Goal: Information Seeking & Learning: Learn about a topic

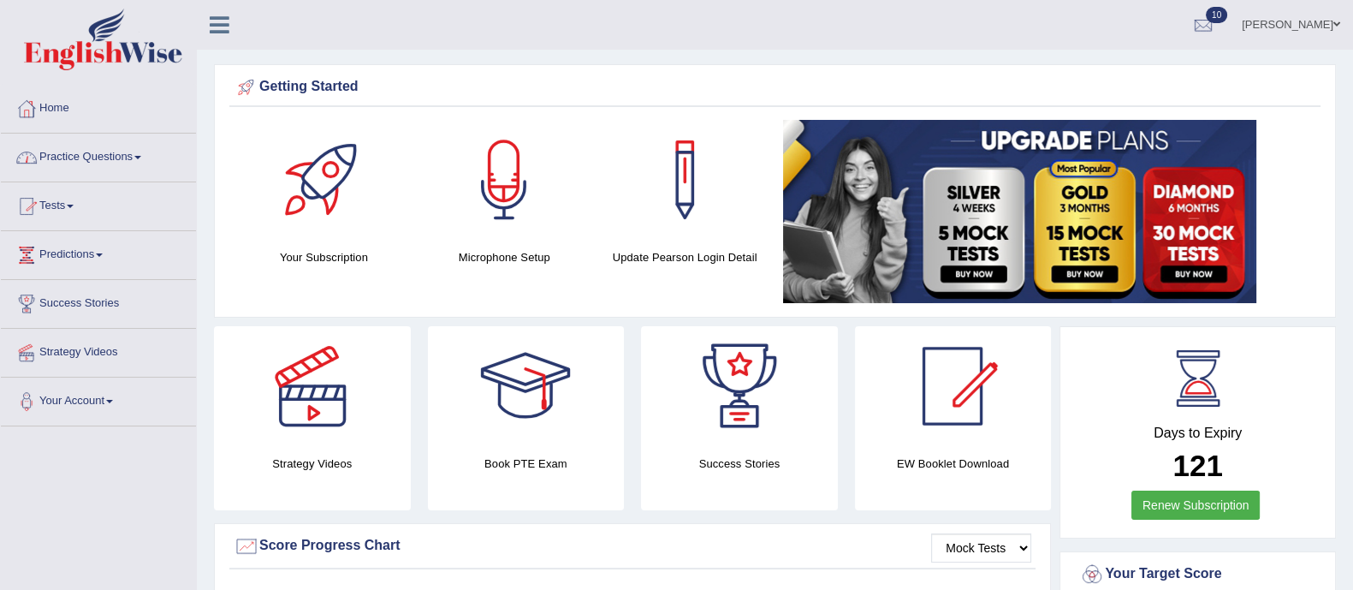
click at [118, 154] on link "Practice Questions" at bounding box center [98, 155] width 195 height 43
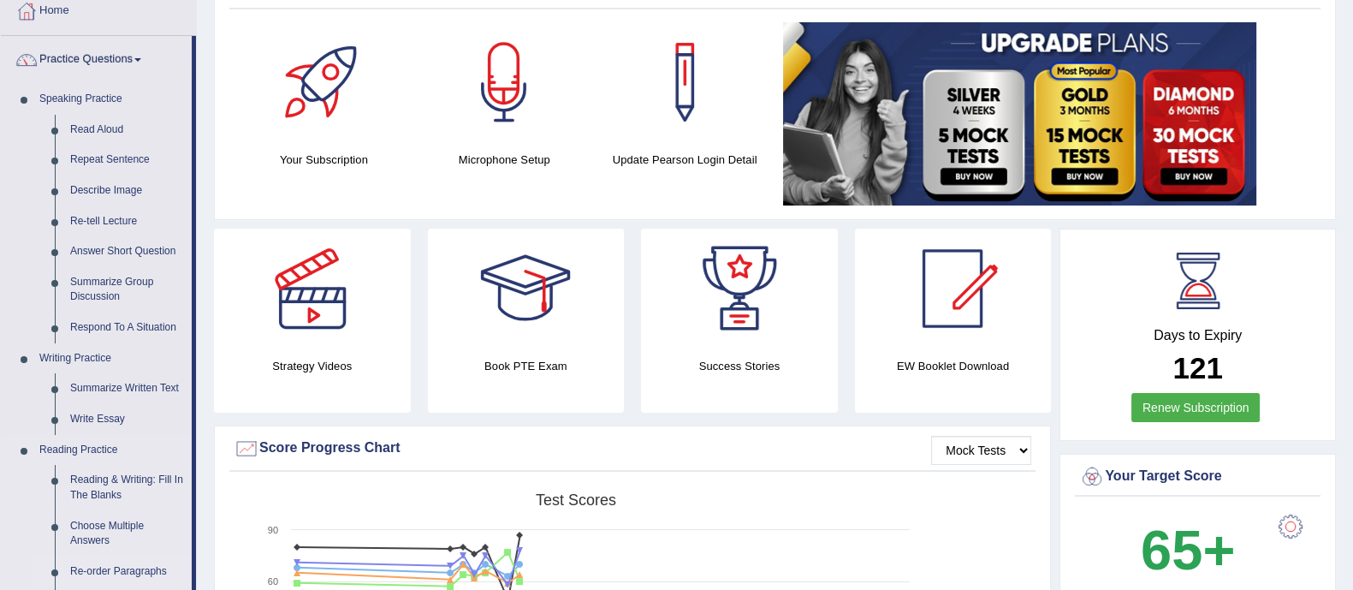
scroll to position [98, 0]
click at [125, 327] on link "Respond To A Situation" at bounding box center [126, 327] width 129 height 31
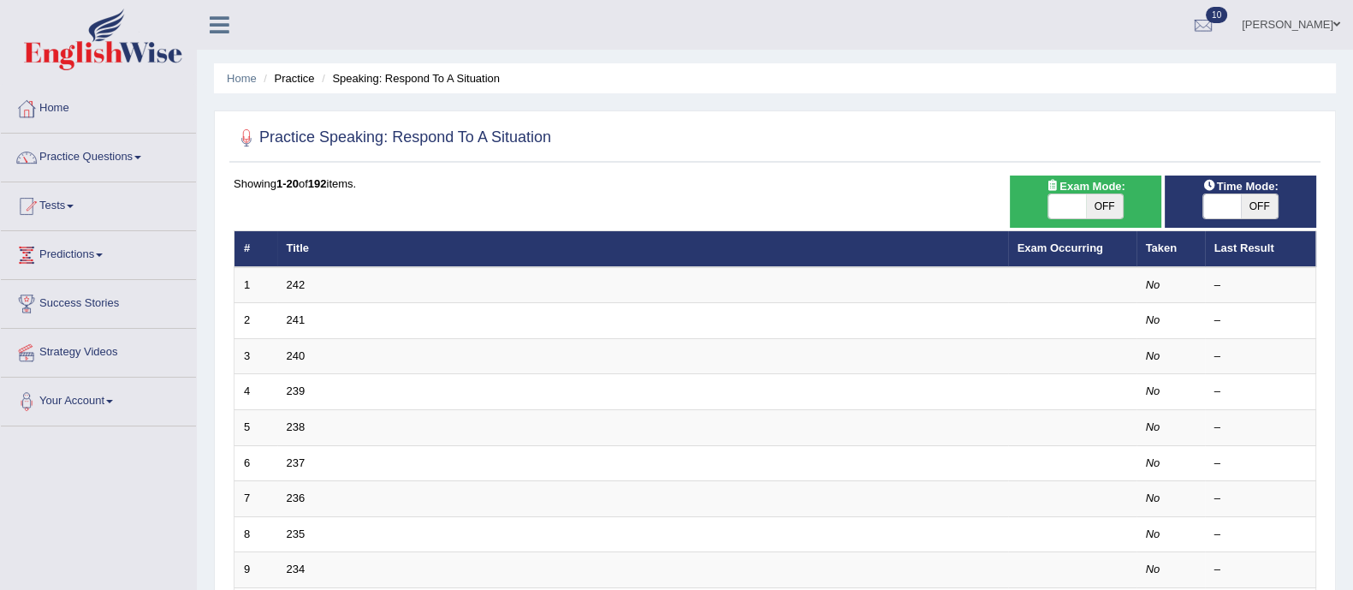
click at [1114, 203] on span "OFF" at bounding box center [1105, 206] width 38 height 24
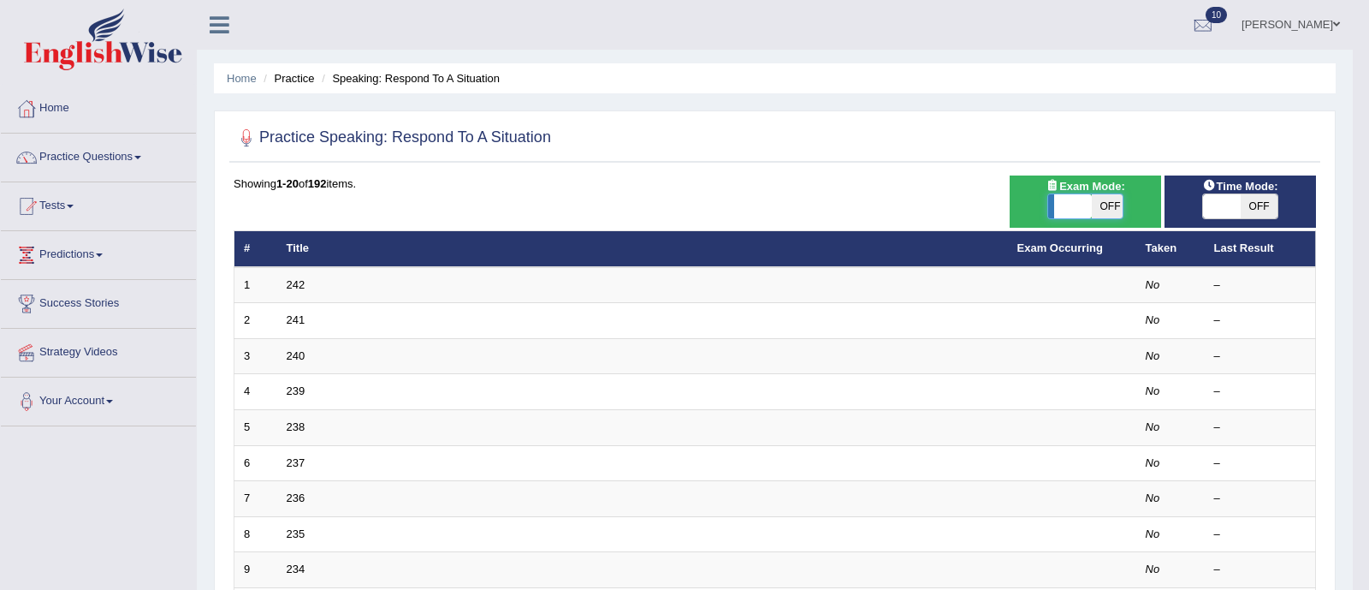
checkbox input "false"
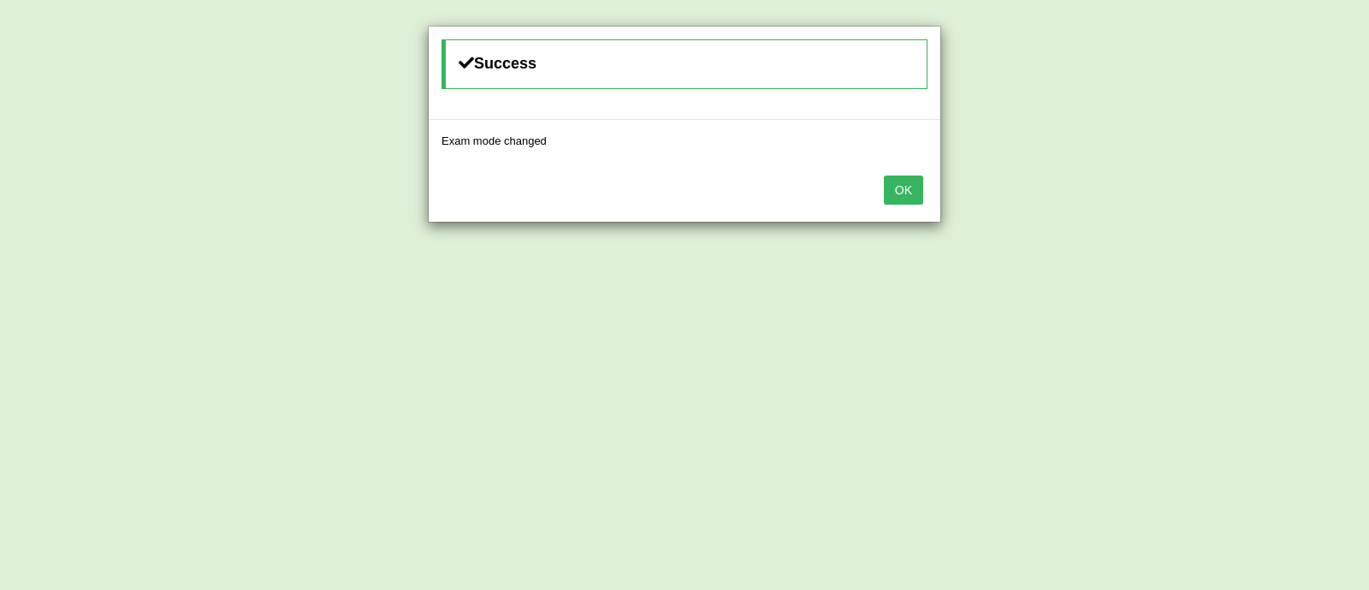
drag, startPoint x: 1115, startPoint y: 203, endPoint x: 910, endPoint y: 186, distance: 206.1
click at [910, 186] on body "Toggle navigation Home Practice Questions Speaking Practice Read Aloud Repeat S…" at bounding box center [684, 295] width 1369 height 590
click at [910, 186] on button "OK" at bounding box center [903, 189] width 39 height 29
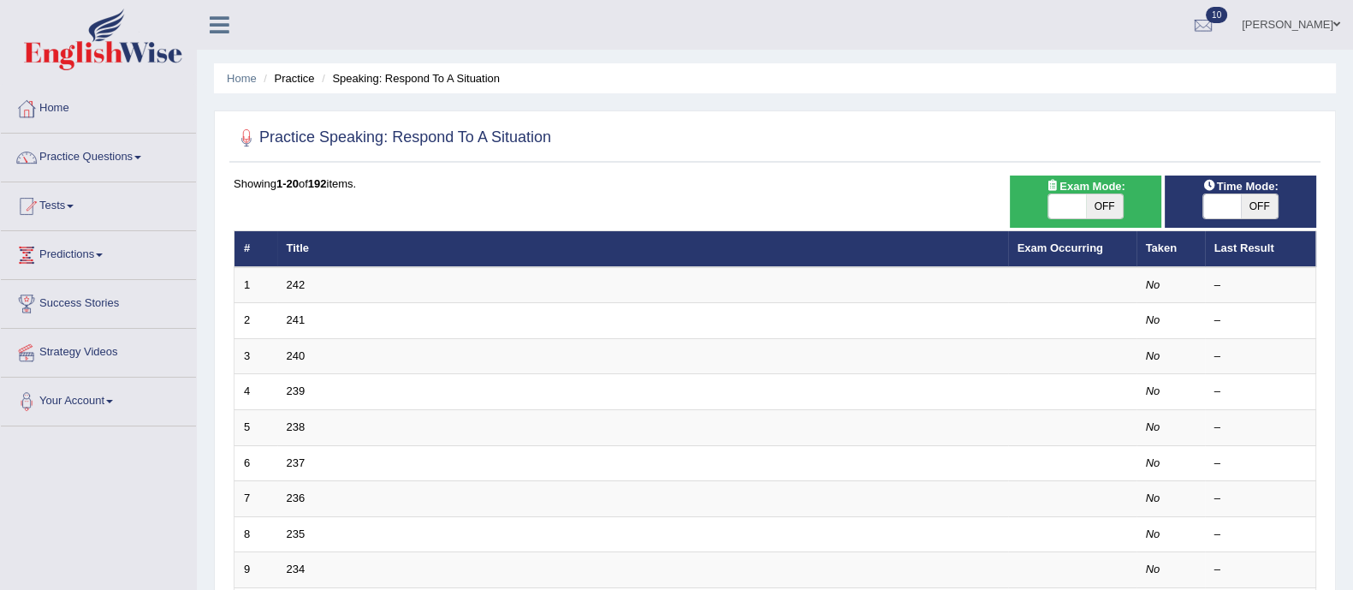
click at [1100, 200] on span "OFF" at bounding box center [1105, 206] width 38 height 24
checkbox input "true"
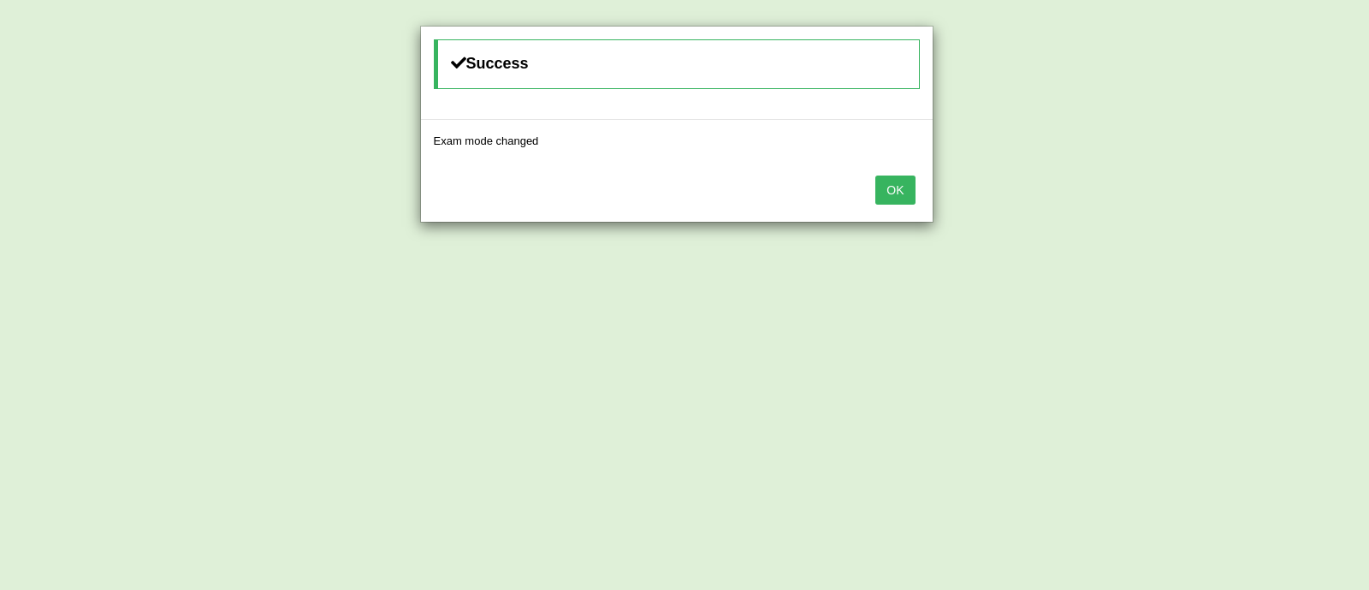
click at [893, 186] on button "OK" at bounding box center [895, 189] width 39 height 29
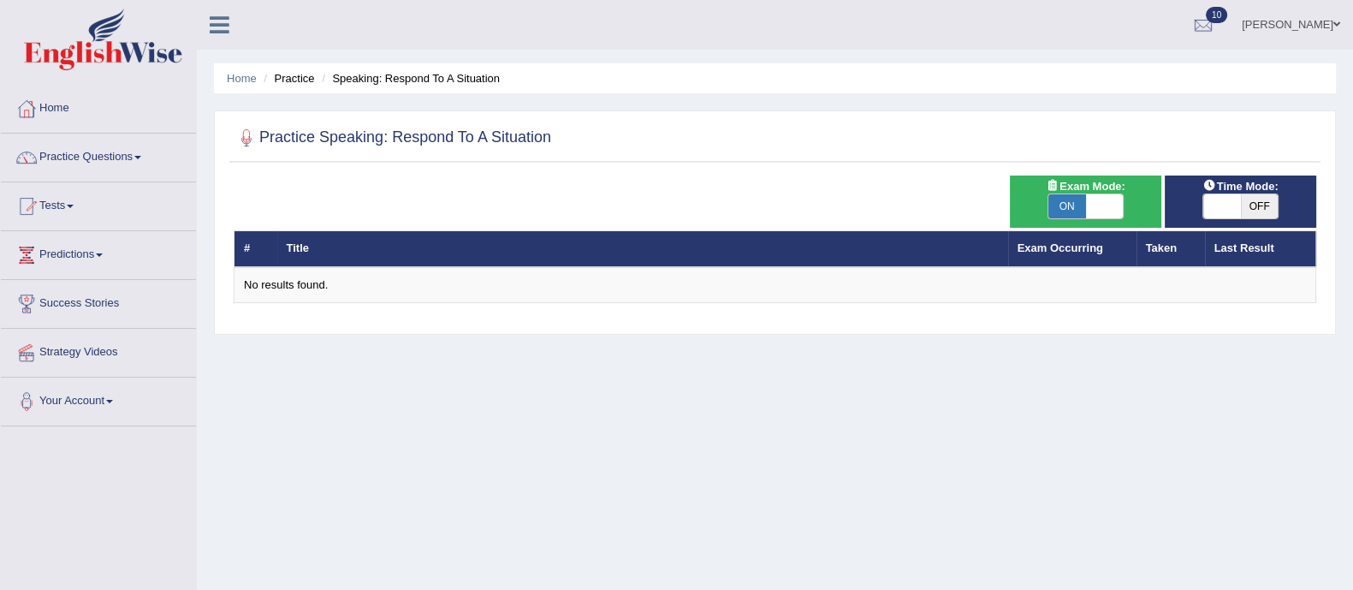
click at [1254, 203] on span "OFF" at bounding box center [1260, 206] width 38 height 24
checkbox input "true"
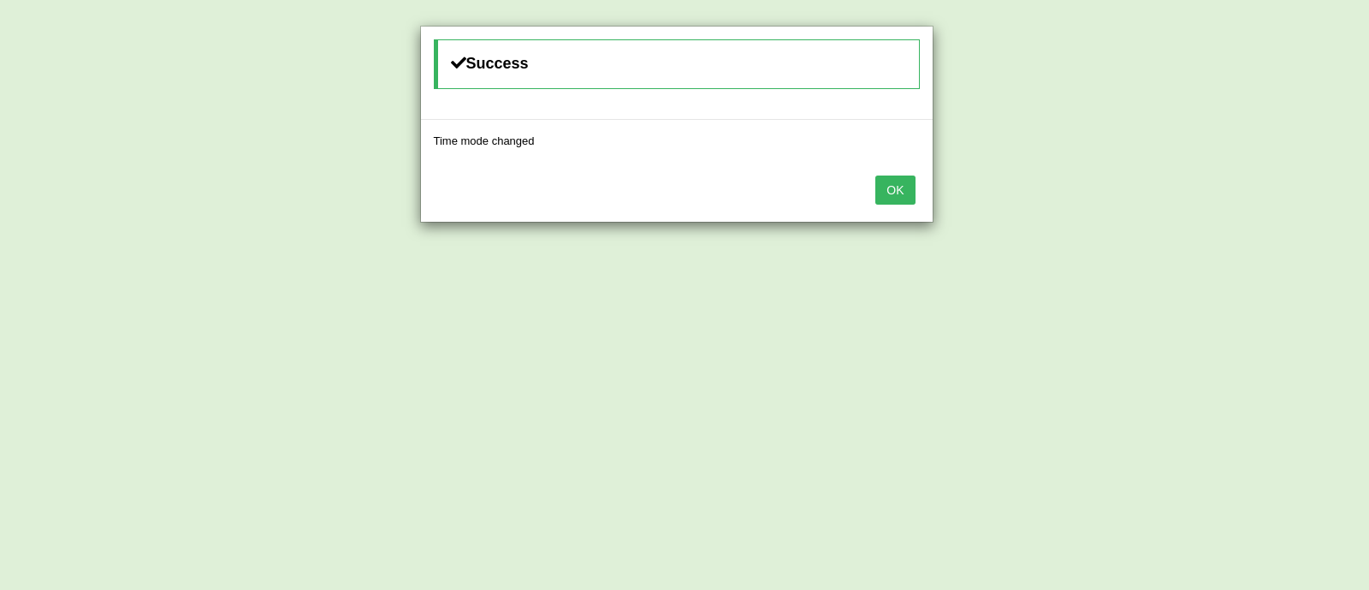
click at [893, 195] on button "OK" at bounding box center [895, 189] width 39 height 29
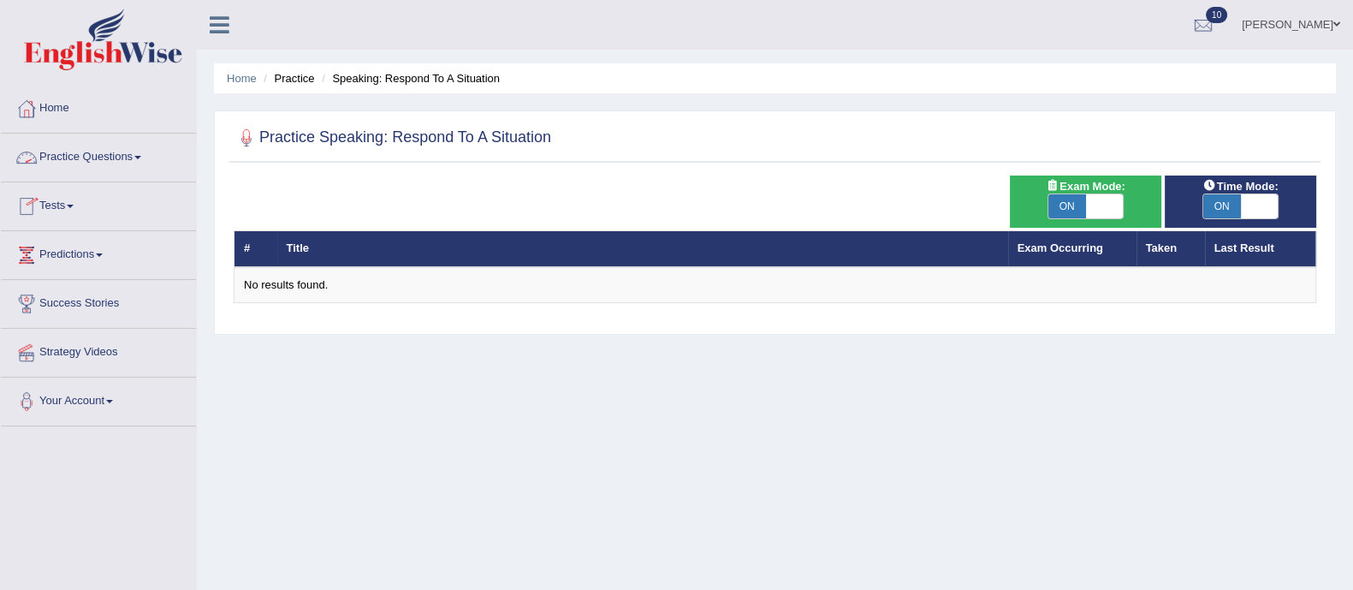
click at [98, 159] on link "Practice Questions" at bounding box center [98, 155] width 195 height 43
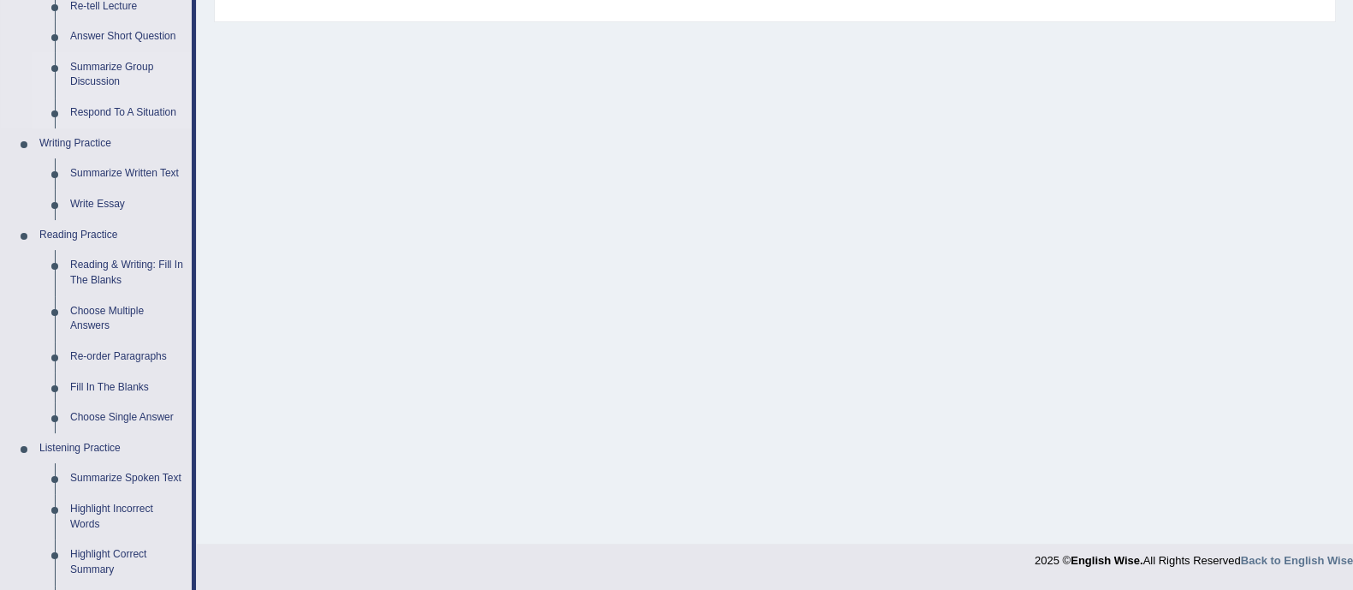
scroll to position [314, 0]
click at [115, 346] on link "Re-order Paragraphs" at bounding box center [126, 355] width 129 height 31
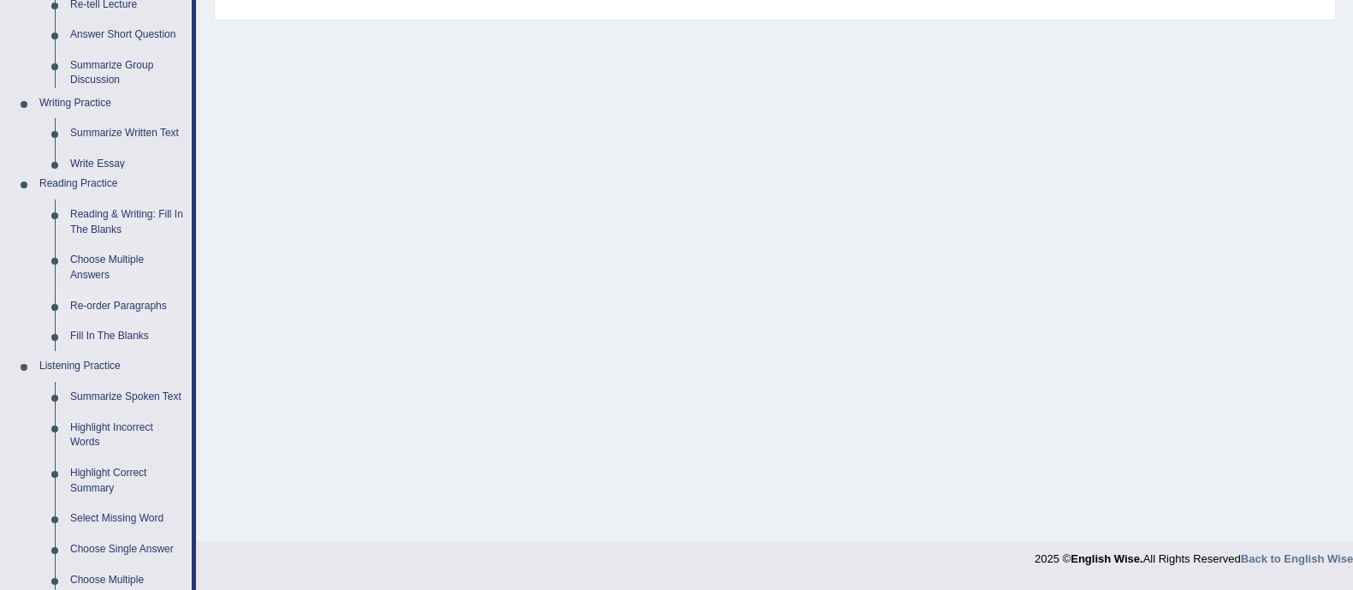
scroll to position [308, 0]
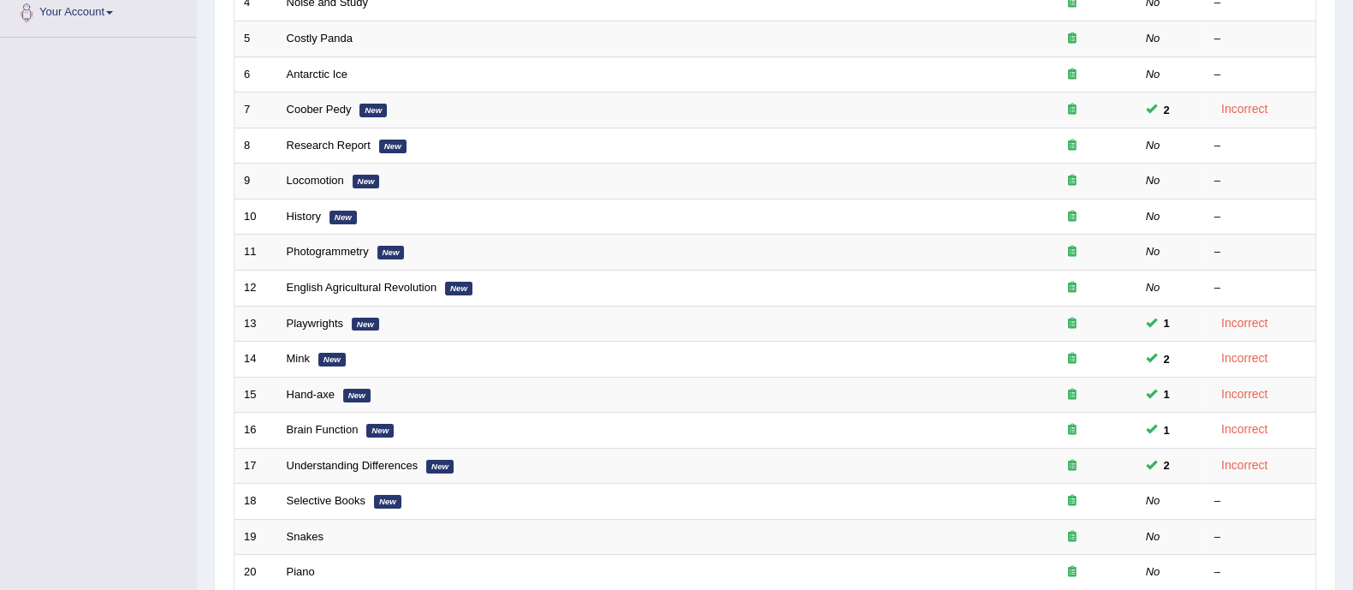
scroll to position [539, 0]
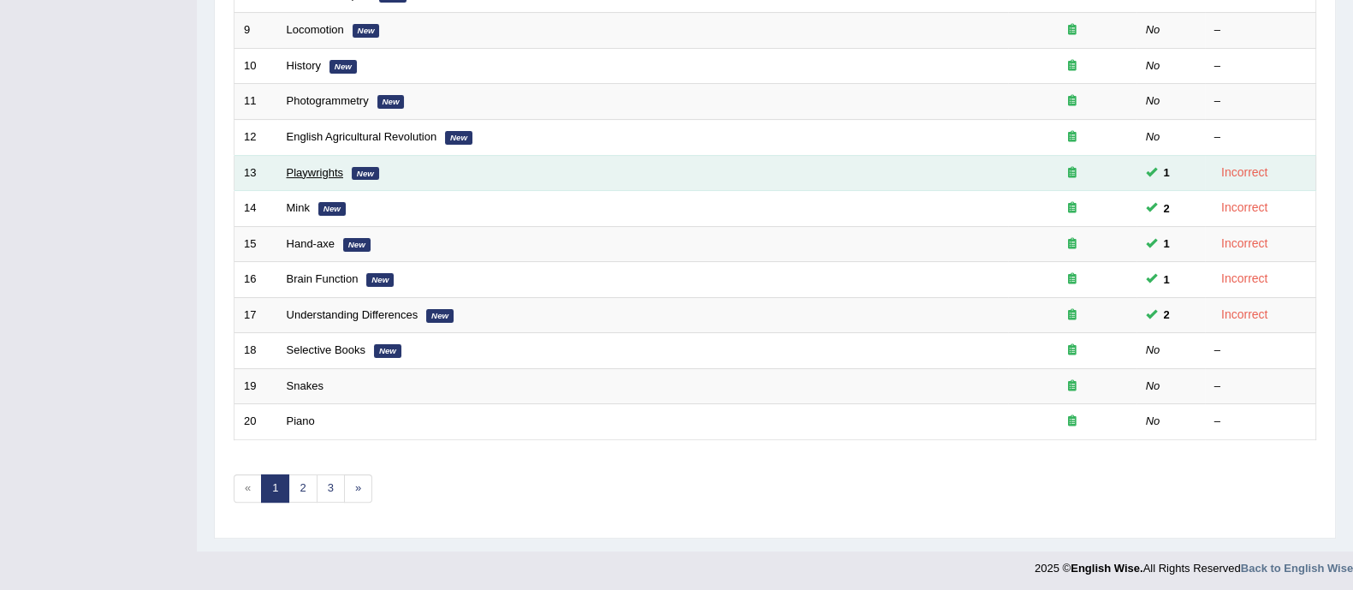
click at [311, 171] on link "Playwrights" at bounding box center [315, 172] width 56 height 13
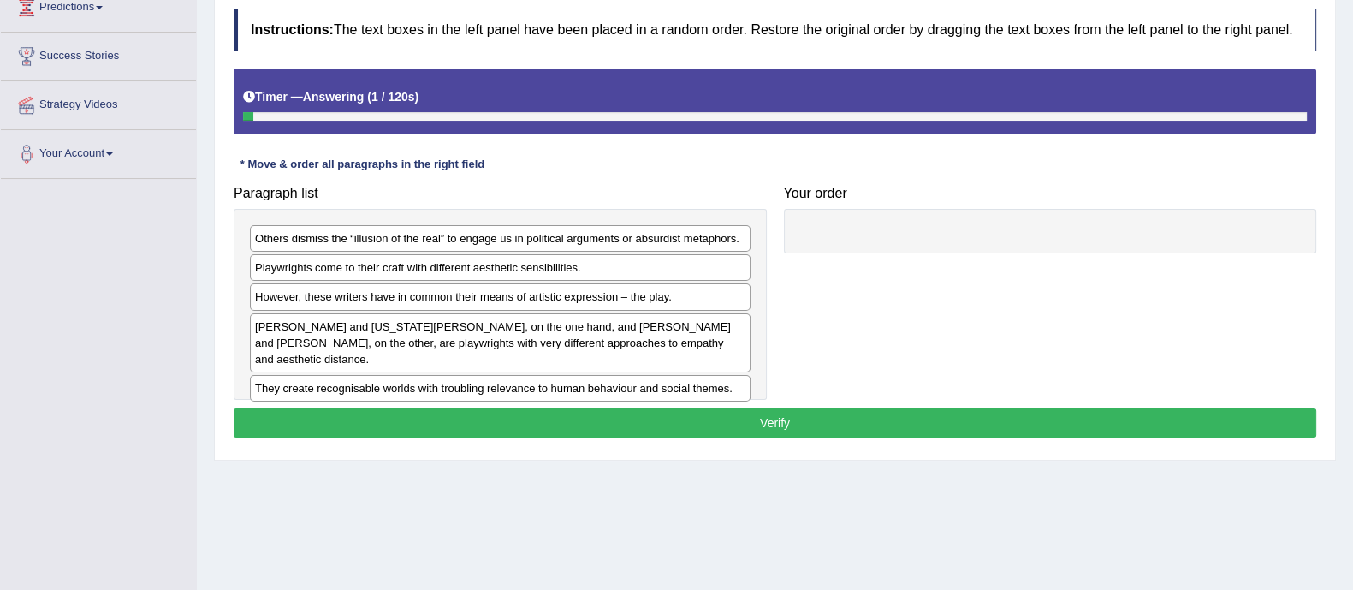
scroll to position [308, 0]
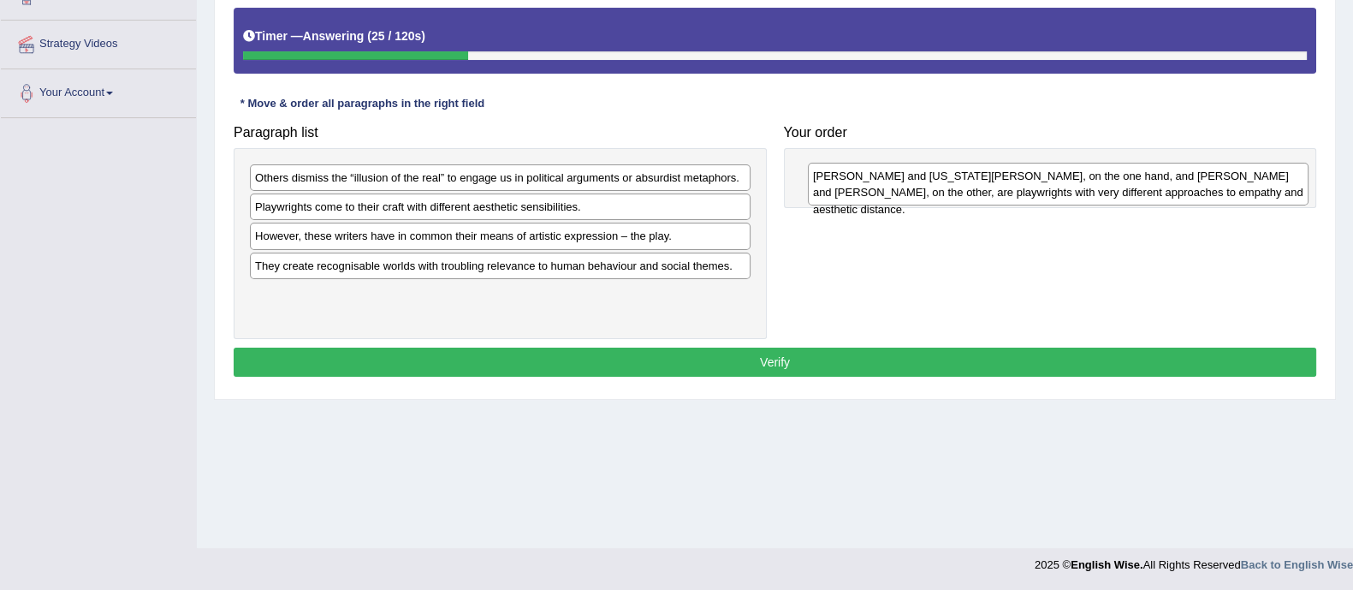
drag, startPoint x: 409, startPoint y: 290, endPoint x: 967, endPoint y: 203, distance: 564.9
click at [967, 203] on div "[PERSON_NAME] and [US_STATE][PERSON_NAME], on the one hand, and [PERSON_NAME] a…" at bounding box center [1058, 184] width 501 height 43
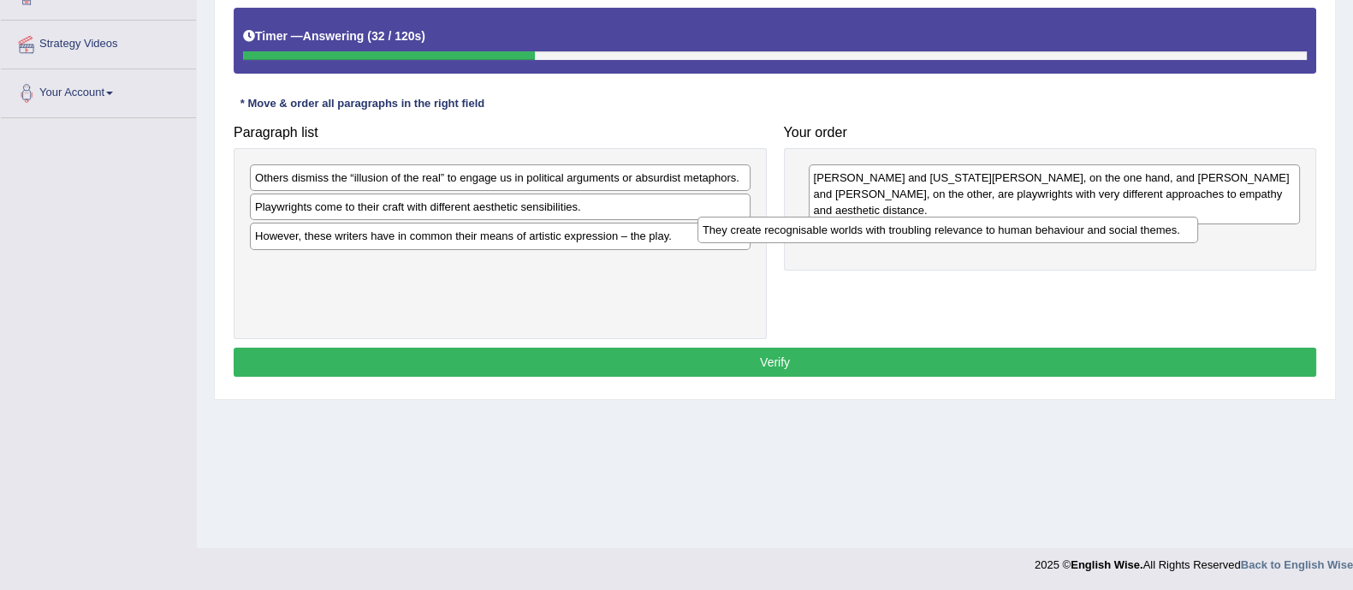
drag, startPoint x: 625, startPoint y: 269, endPoint x: 1078, endPoint y: 233, distance: 455.1
click at [1078, 233] on div "They create recognisable worlds with troubling relevance to human behaviour and…" at bounding box center [948, 230] width 501 height 27
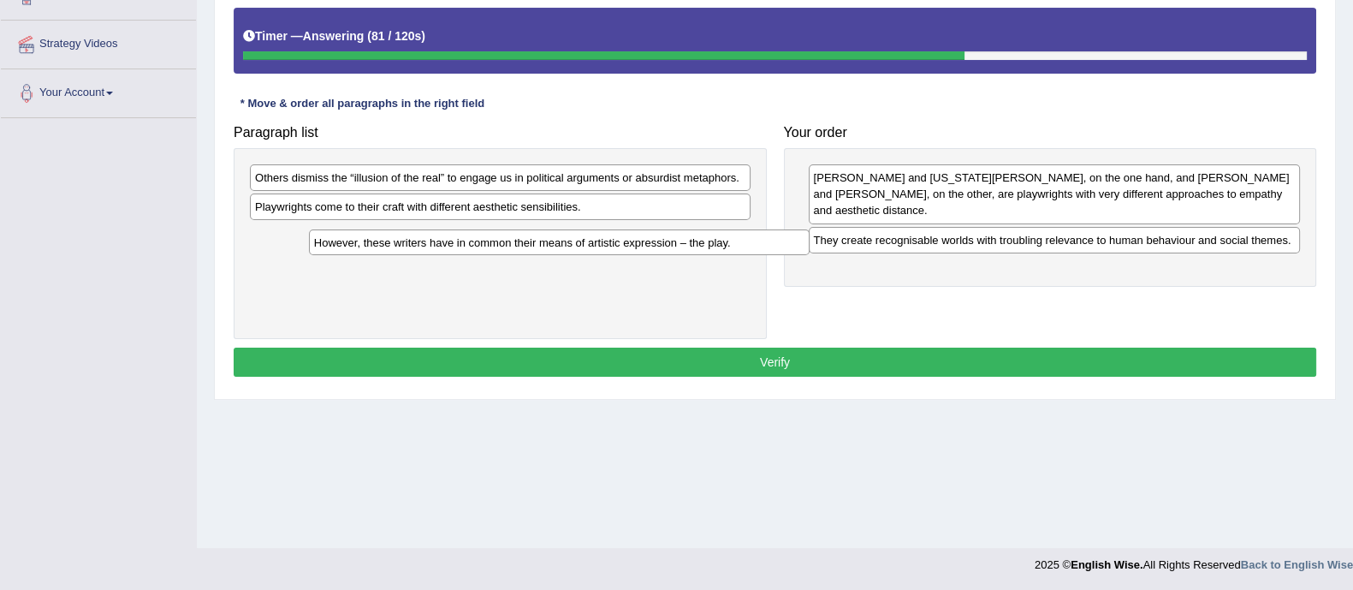
drag, startPoint x: 514, startPoint y: 221, endPoint x: 539, endPoint y: 230, distance: 26.5
click at [550, 237] on div "However, these writers have in common their means of artistic expression – the …" at bounding box center [559, 242] width 501 height 27
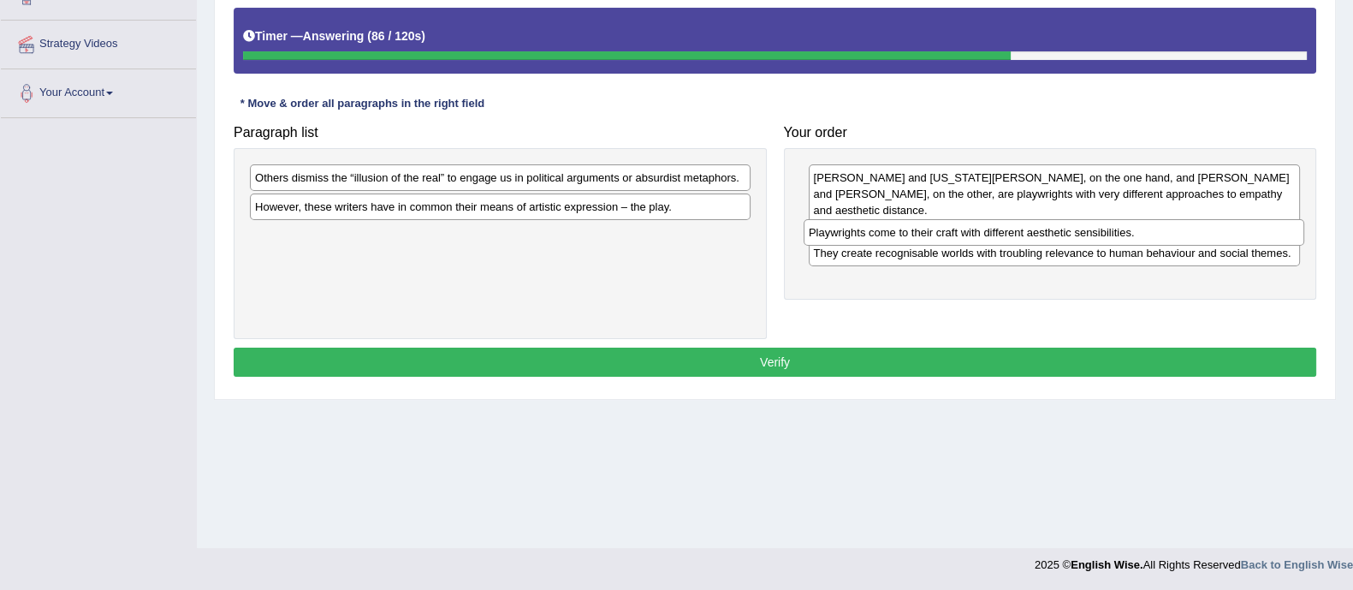
drag, startPoint x: 548, startPoint y: 203, endPoint x: 1102, endPoint y: 228, distance: 554.3
click at [1102, 228] on div "Playwrights come to their craft with different aesthetic sensibilities." at bounding box center [1054, 232] width 501 height 27
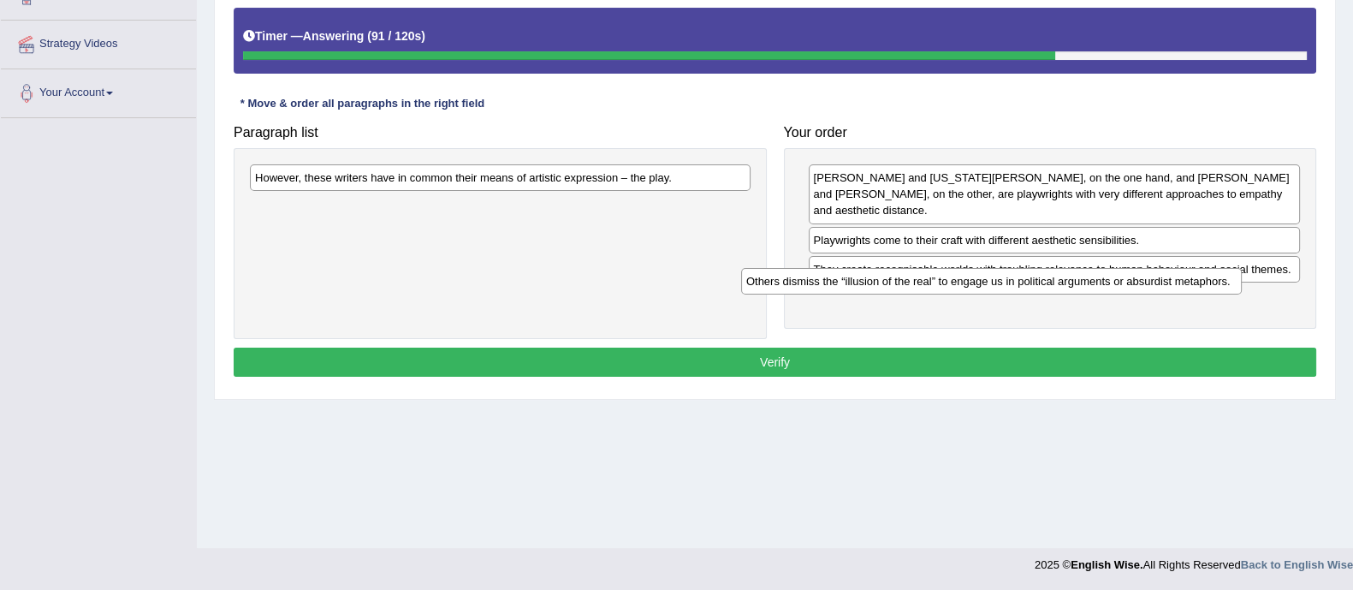
drag, startPoint x: 510, startPoint y: 187, endPoint x: 1001, endPoint y: 290, distance: 502.1
click at [1001, 290] on div "Others dismiss the “illusion of the real” to engage us in political arguments o…" at bounding box center [991, 281] width 501 height 27
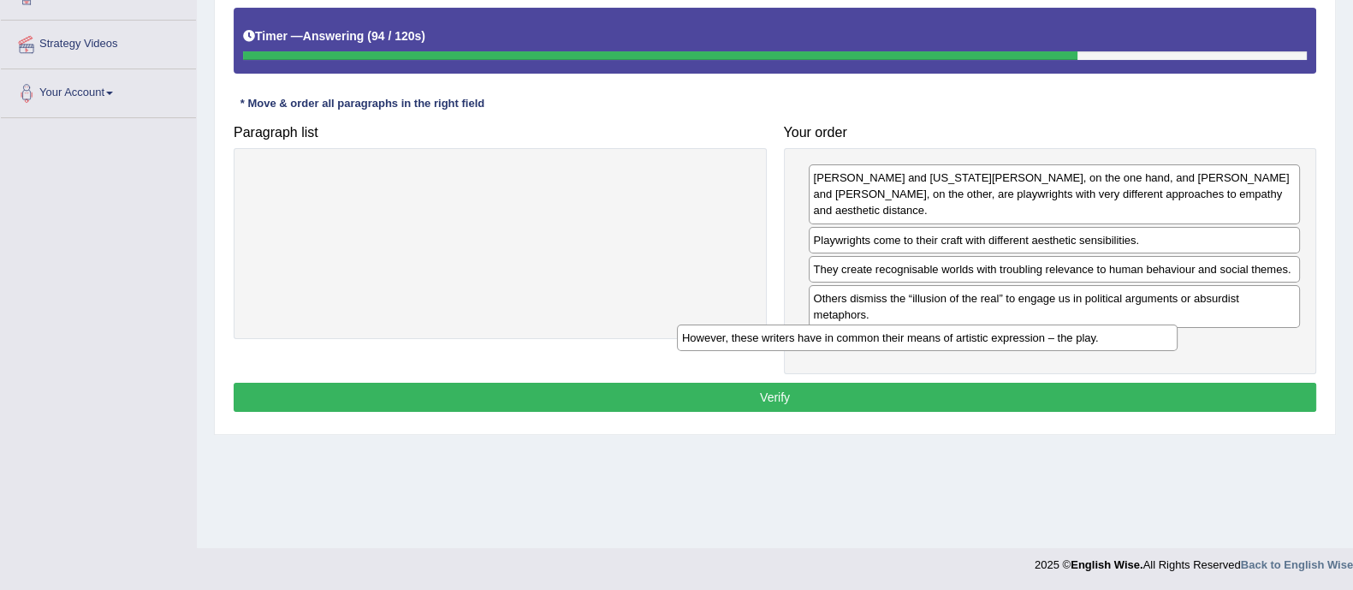
drag, startPoint x: 586, startPoint y: 181, endPoint x: 1016, endPoint y: 338, distance: 457.6
click at [1016, 338] on div "However, these writers have in common their means of artistic expression – the …" at bounding box center [927, 337] width 501 height 27
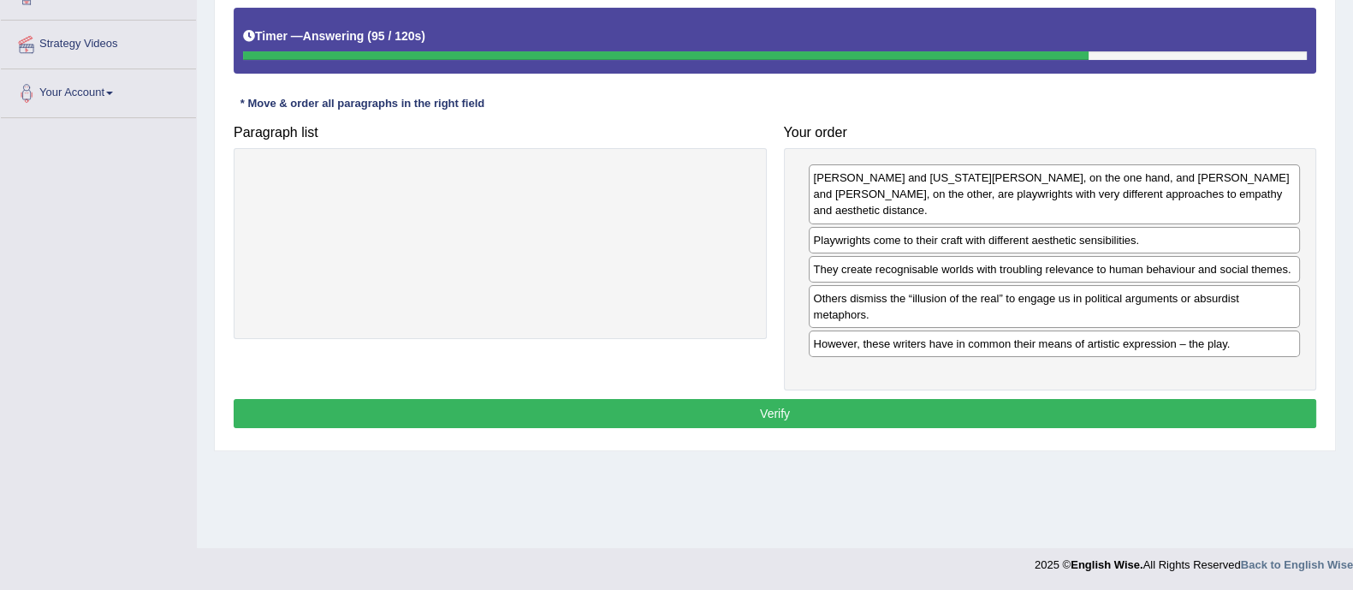
click at [958, 406] on button "Verify" at bounding box center [775, 413] width 1083 height 29
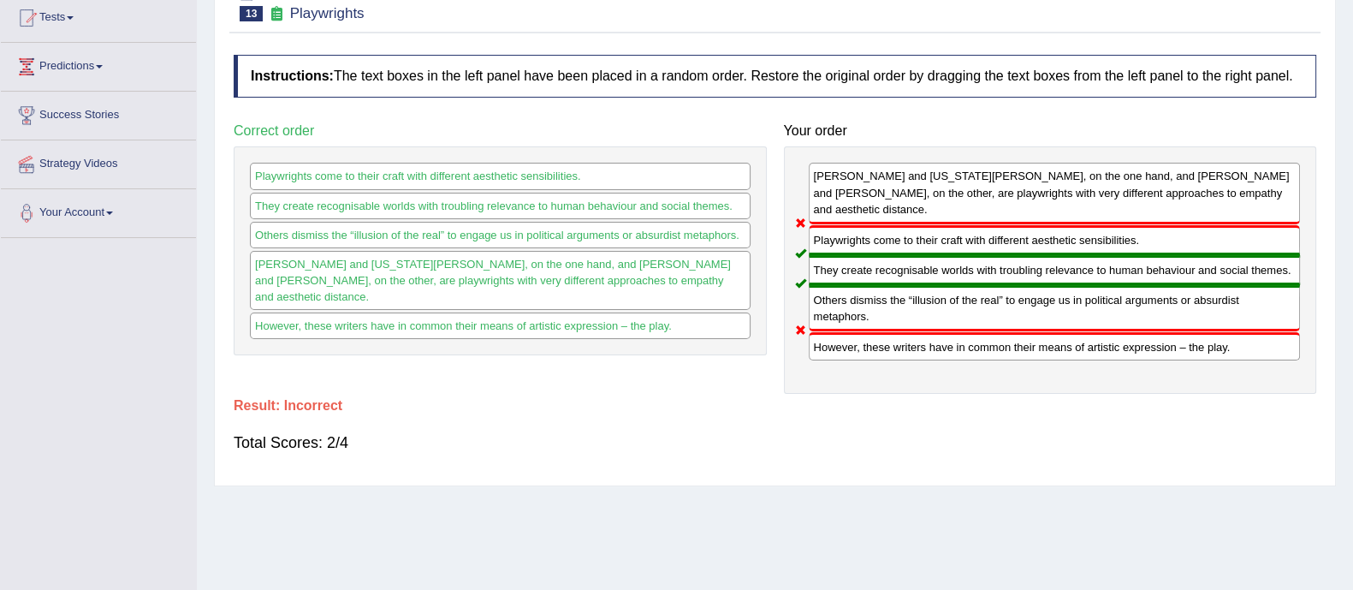
scroll to position [191, 0]
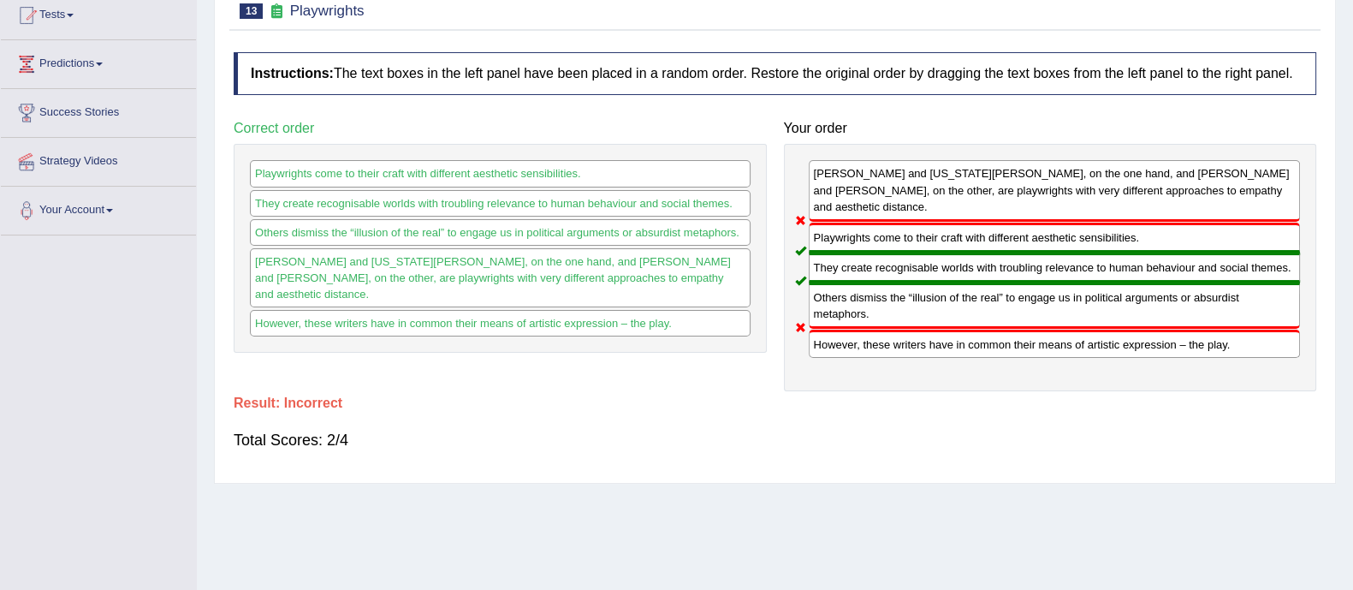
click at [958, 406] on div "Instructions: The text boxes in the left panel have been placed in a random ord…" at bounding box center [774, 259] width 1091 height 431
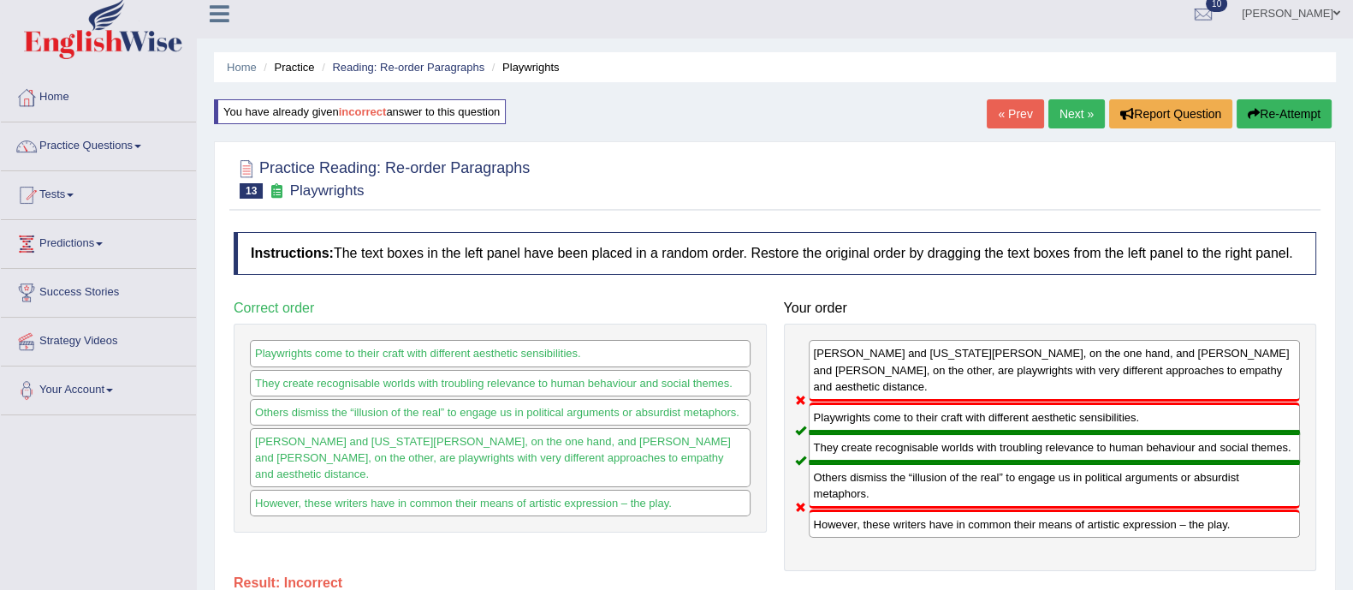
scroll to position [0, 0]
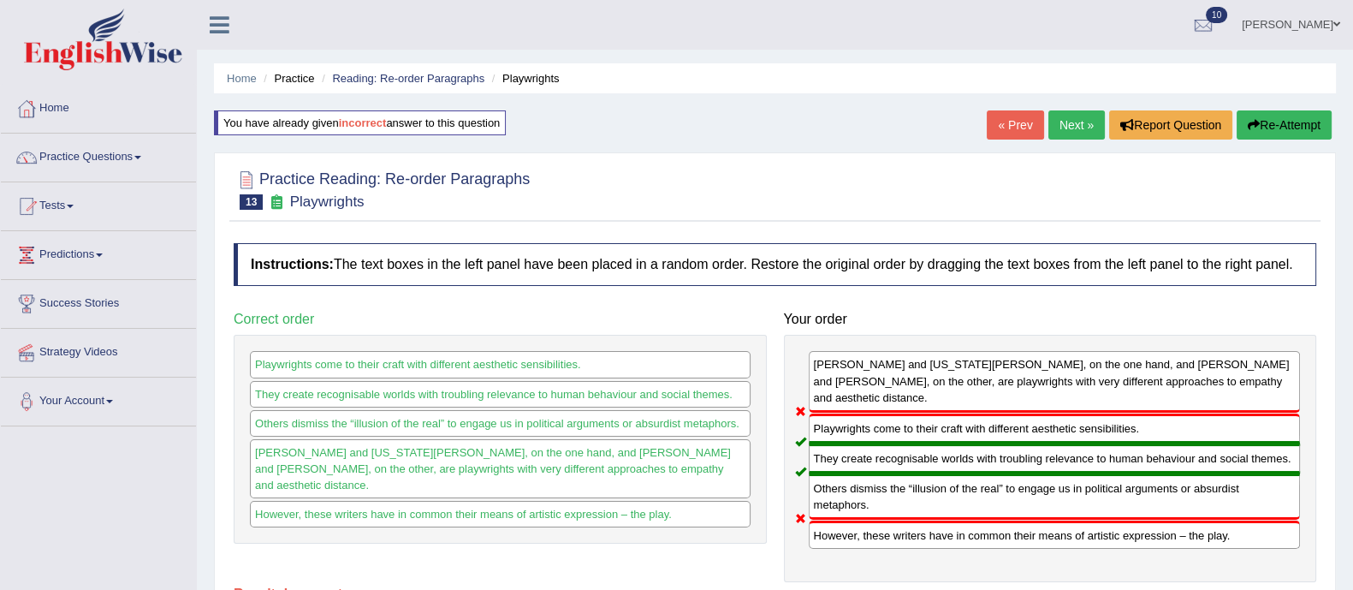
click at [1282, 117] on button "Re-Attempt" at bounding box center [1284, 124] width 95 height 29
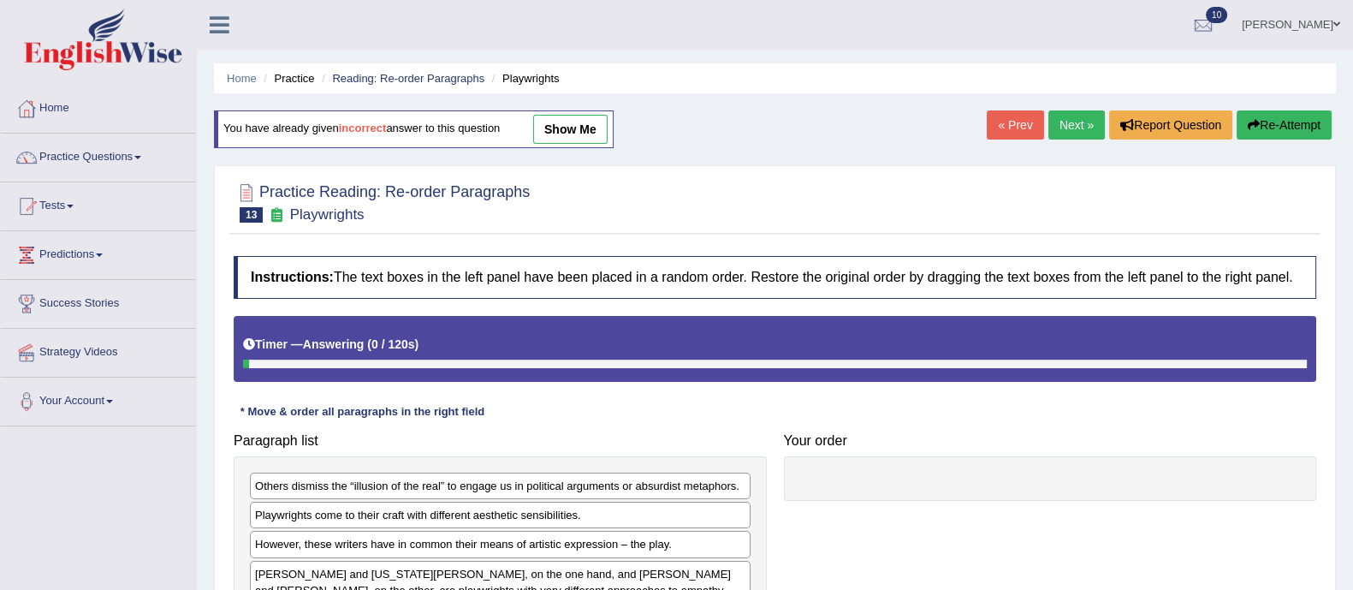
scroll to position [288, 0]
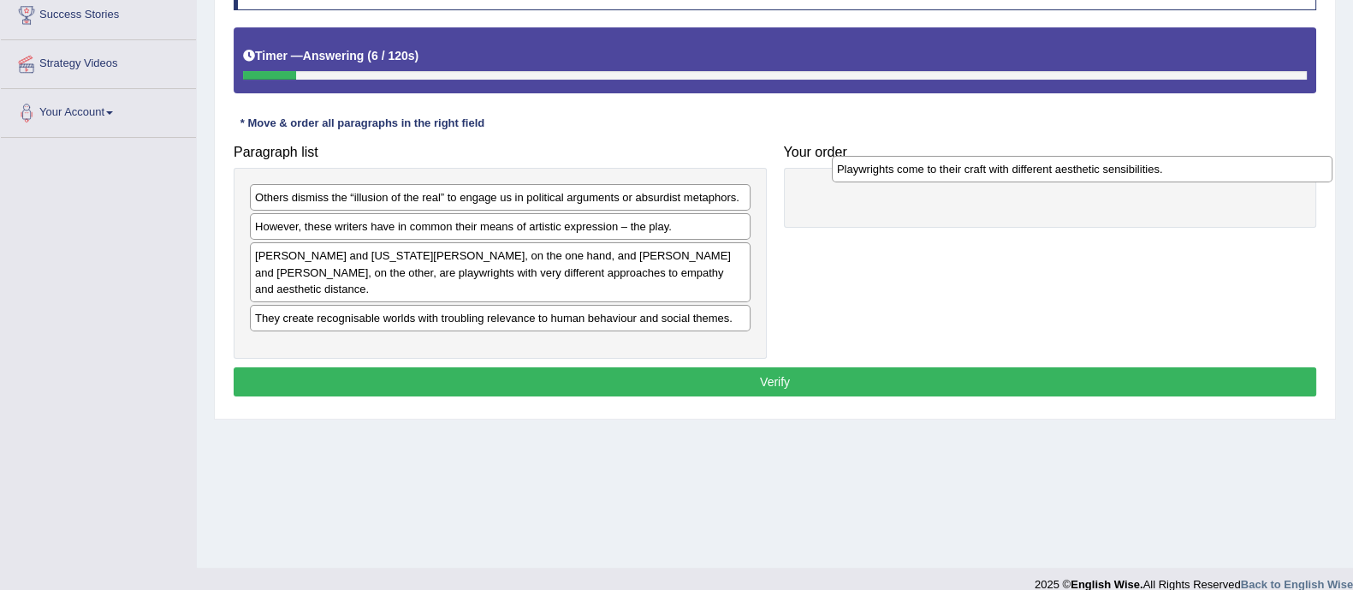
drag, startPoint x: 437, startPoint y: 229, endPoint x: 1003, endPoint y: 172, distance: 569.5
click at [1003, 172] on div "Playwrights come to their craft with different aesthetic sensibilities." at bounding box center [1082, 169] width 501 height 27
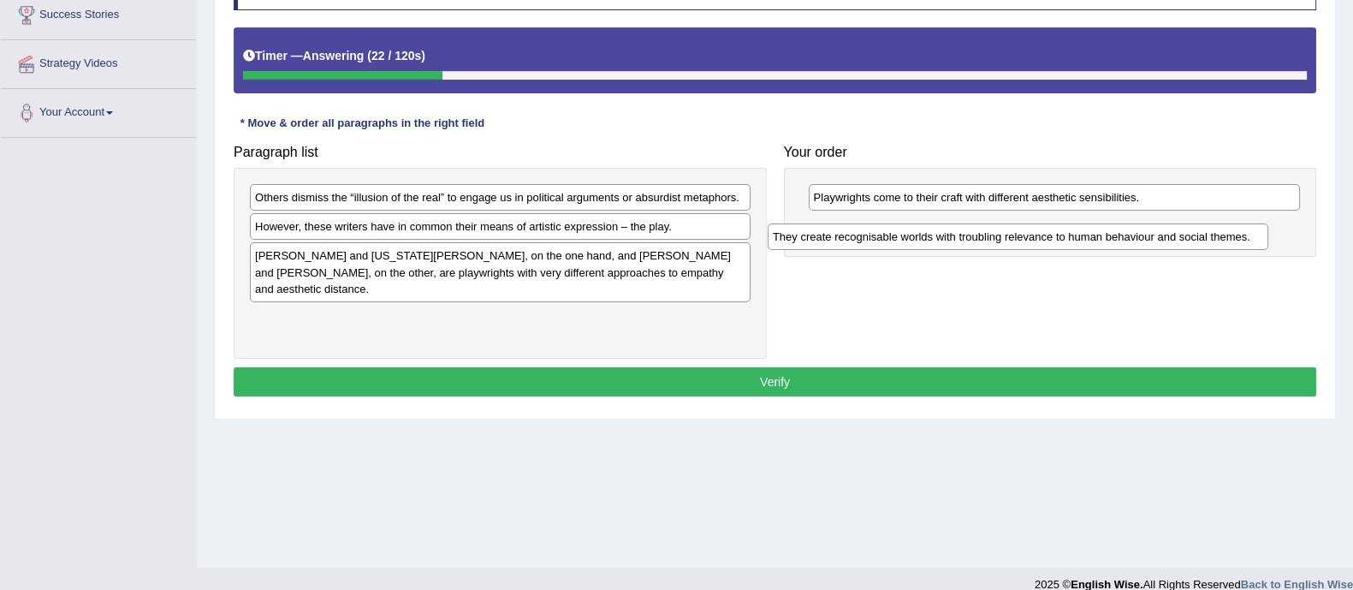
drag, startPoint x: 346, startPoint y: 303, endPoint x: 864, endPoint y: 240, distance: 521.7
click at [864, 240] on div "They create recognisable worlds with troubling relevance to human behaviour and…" at bounding box center [1018, 236] width 501 height 27
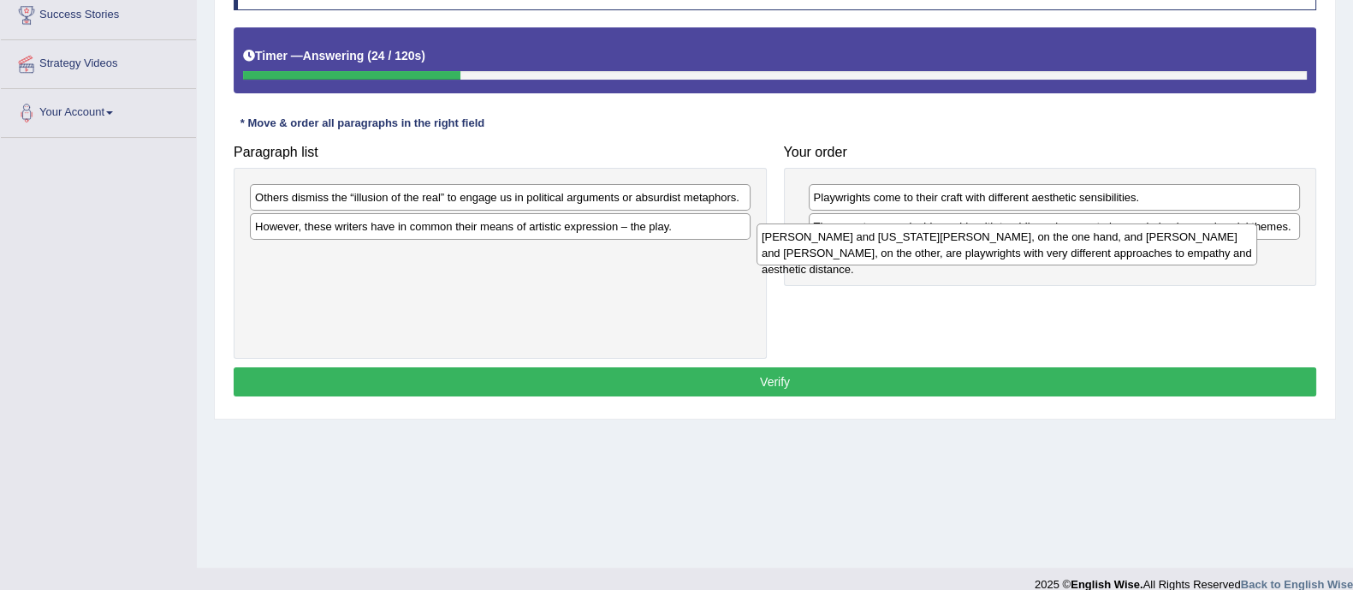
drag, startPoint x: 569, startPoint y: 263, endPoint x: 1080, endPoint y: 247, distance: 511.2
click at [1080, 247] on div "Thornton Wilder and Tennessee Williams, on the one hand, and Bertolt Brecht and…" at bounding box center [1007, 244] width 501 height 43
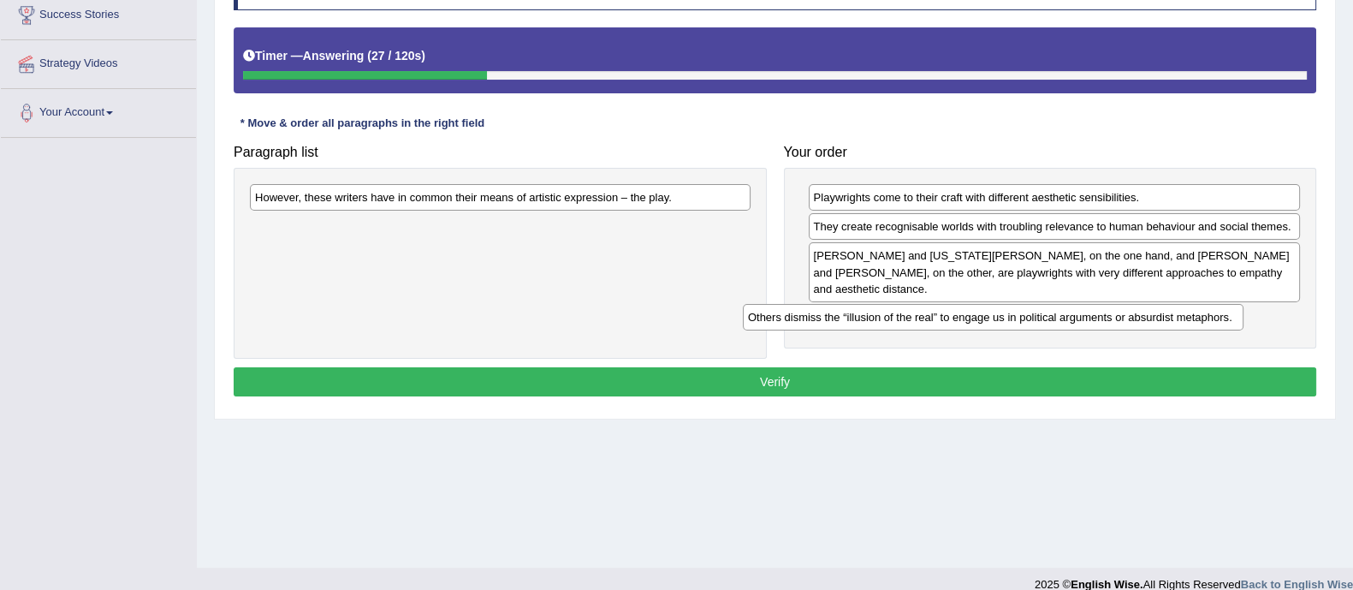
drag, startPoint x: 456, startPoint y: 199, endPoint x: 950, endPoint y: 323, distance: 509.0
click at [950, 323] on div "Others dismiss the “illusion of the real” to engage us in political arguments o…" at bounding box center [993, 317] width 501 height 27
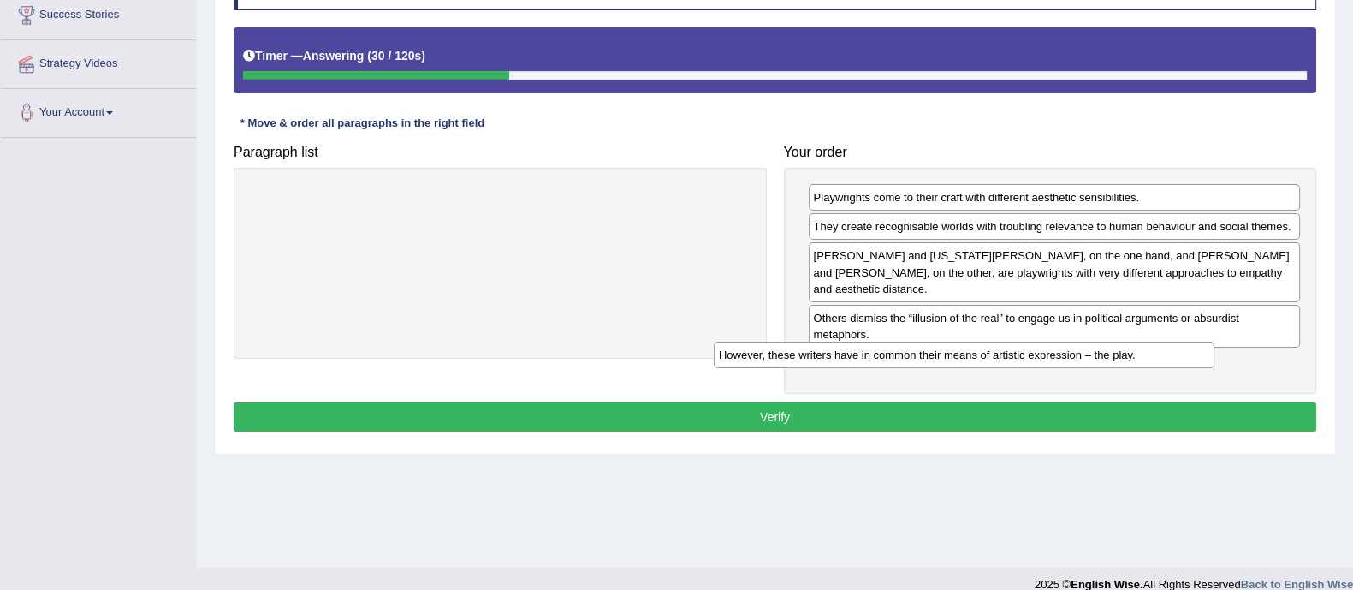
drag, startPoint x: 537, startPoint y: 187, endPoint x: 1008, endPoint y: 346, distance: 497.8
click at [1008, 346] on div "However, these writers have in common their means of artistic expression – the …" at bounding box center [964, 355] width 501 height 27
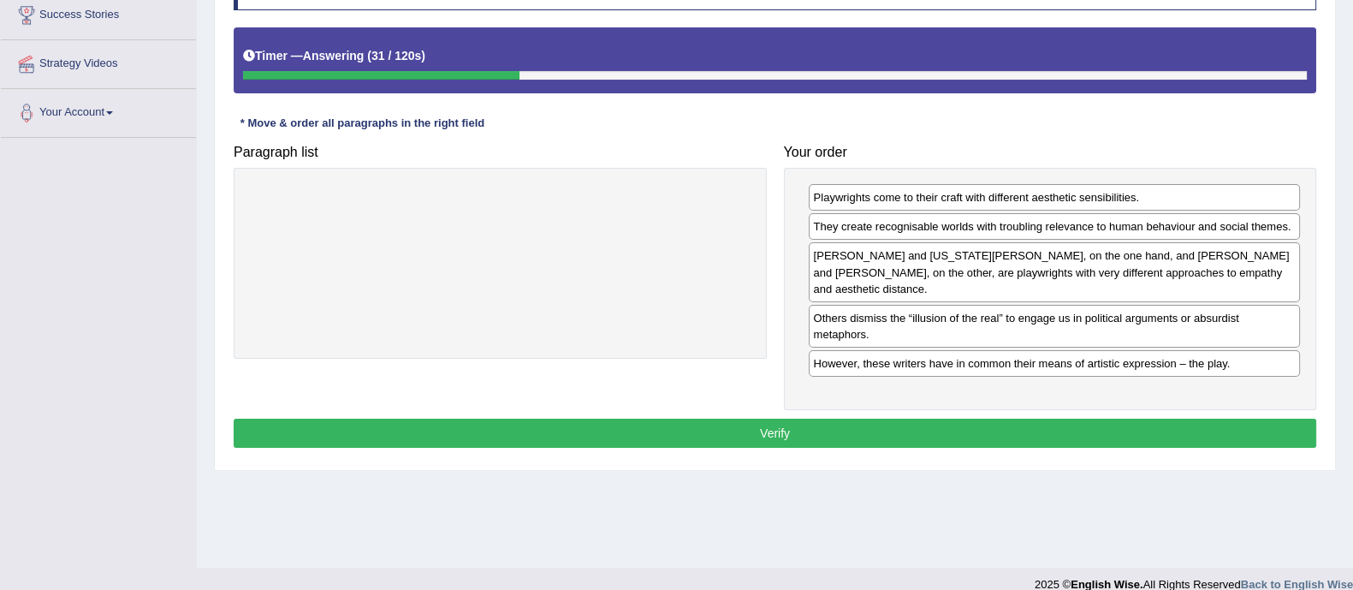
click at [890, 440] on button "Verify" at bounding box center [775, 433] width 1083 height 29
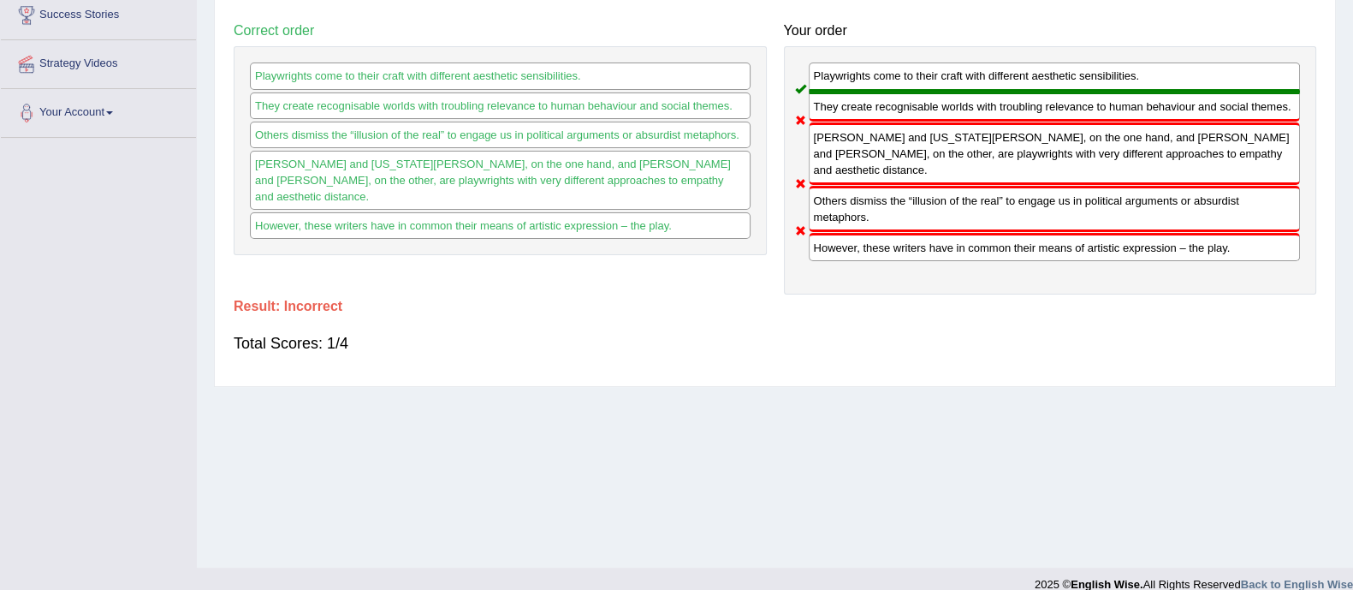
click at [856, 434] on div "Home Practice Reading: Re-order Paragraphs Playwrights You have already given i…" at bounding box center [775, 140] width 1156 height 856
click at [799, 435] on div "Home Practice Reading: Re-order Paragraphs Playwrights You have already given i…" at bounding box center [775, 140] width 1156 height 856
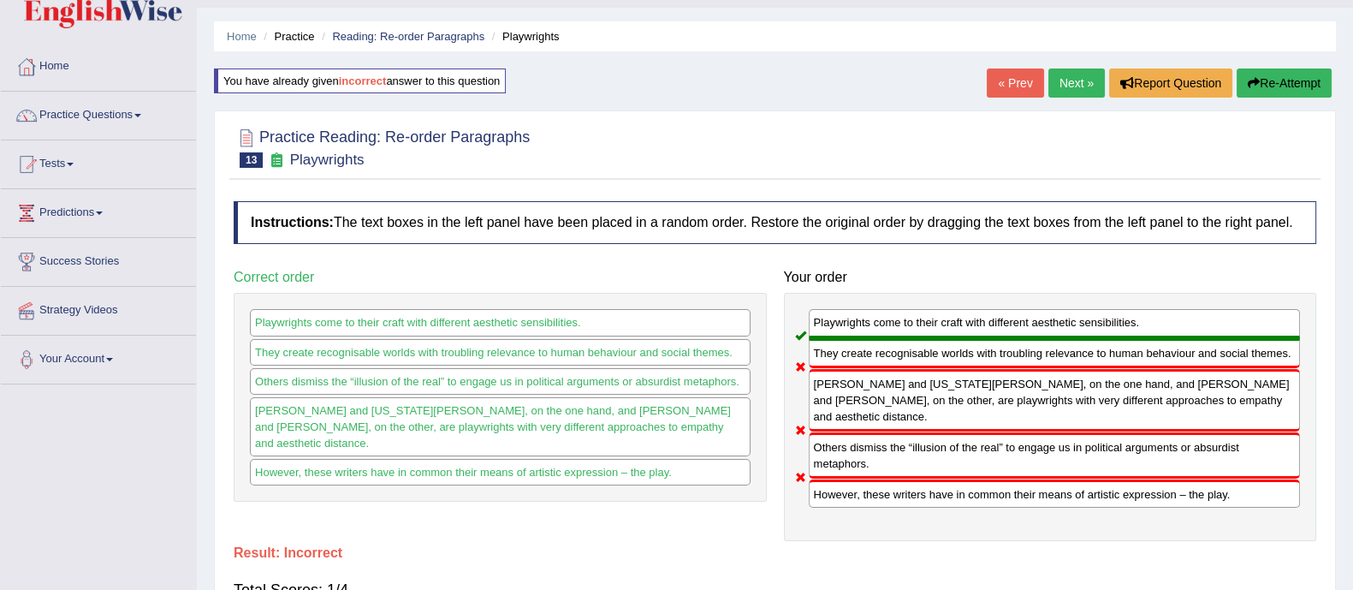
scroll to position [42, 0]
click at [1076, 87] on link "Next »" at bounding box center [1077, 82] width 56 height 29
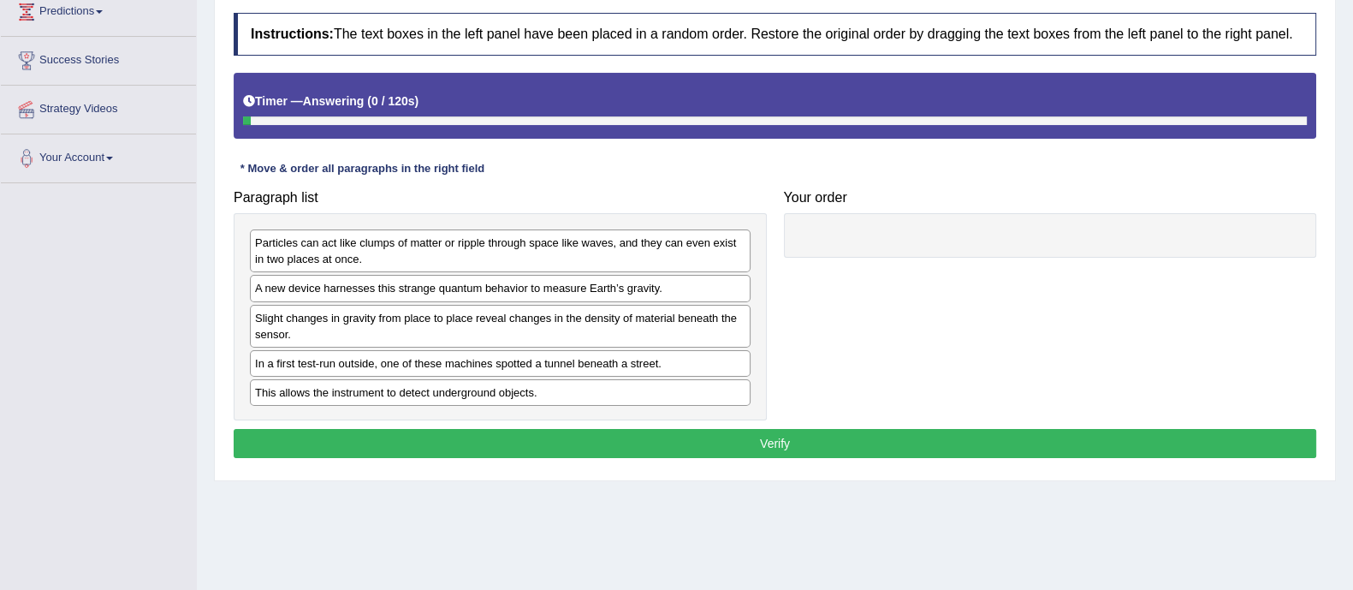
scroll to position [244, 0]
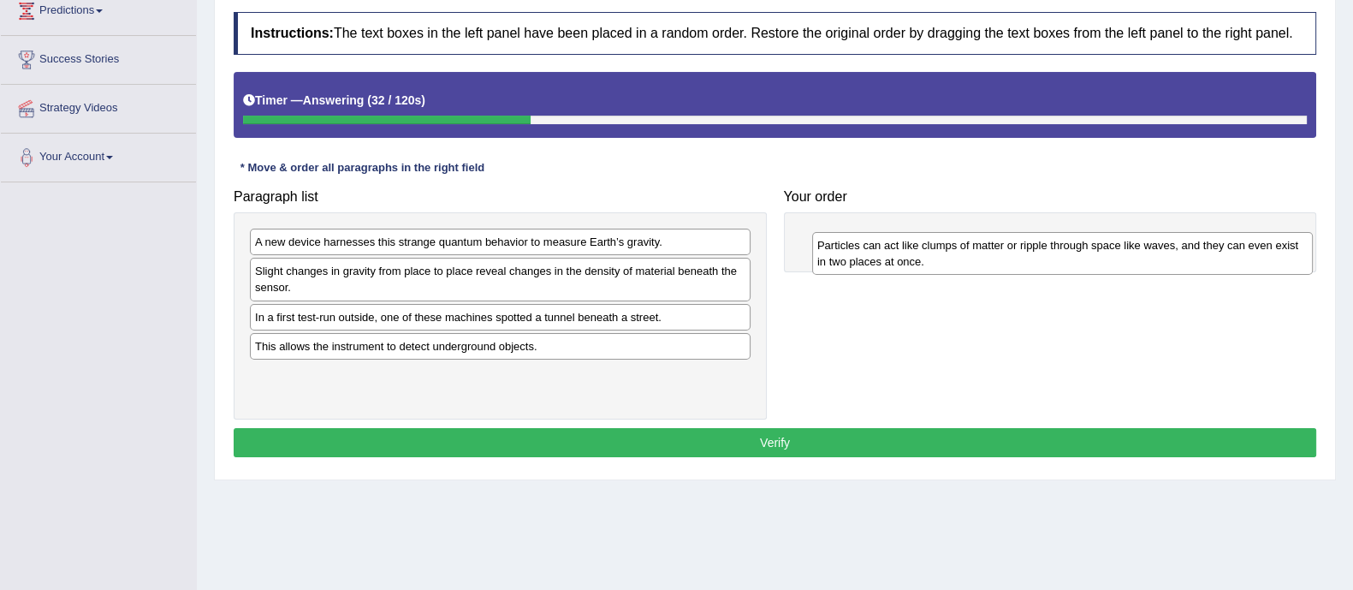
drag, startPoint x: 347, startPoint y: 252, endPoint x: 909, endPoint y: 254, distance: 562.4
click at [909, 254] on div "Particles can act like clumps of matter or ripple through space like waves, and…" at bounding box center [1062, 253] width 501 height 43
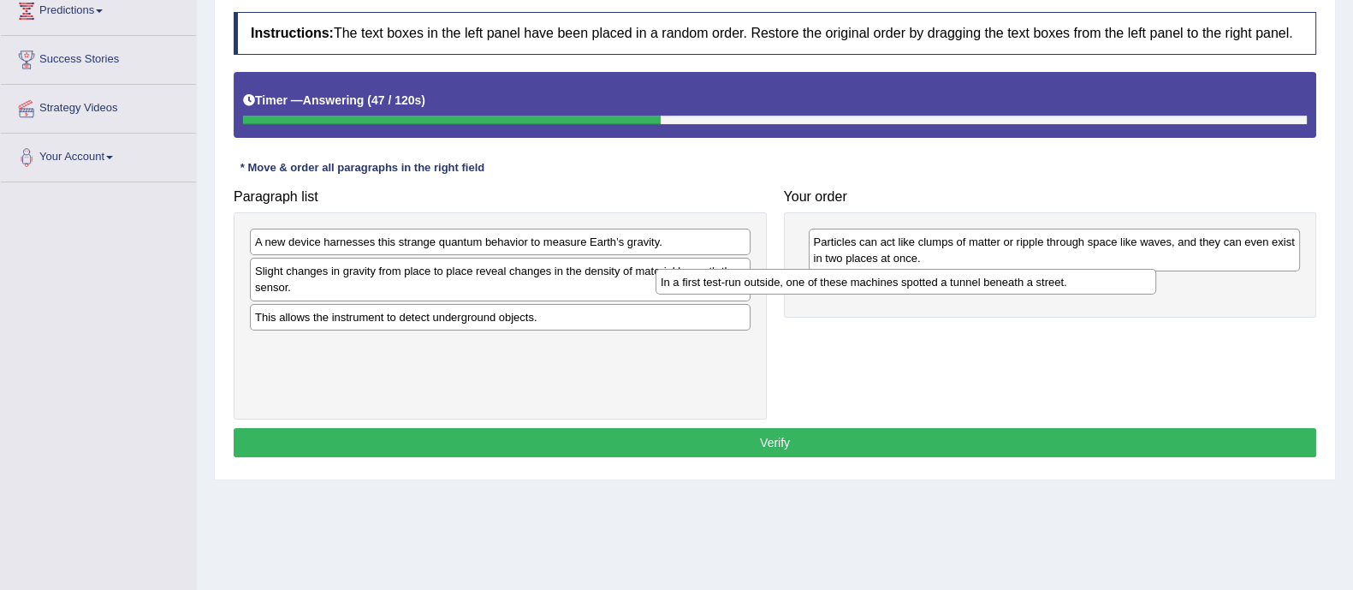
drag, startPoint x: 581, startPoint y: 317, endPoint x: 995, endPoint y: 282, distance: 415.8
click at [995, 282] on div "In a first test-run outside, one of these machines spotted a tunnel beneath a s…" at bounding box center [906, 282] width 501 height 27
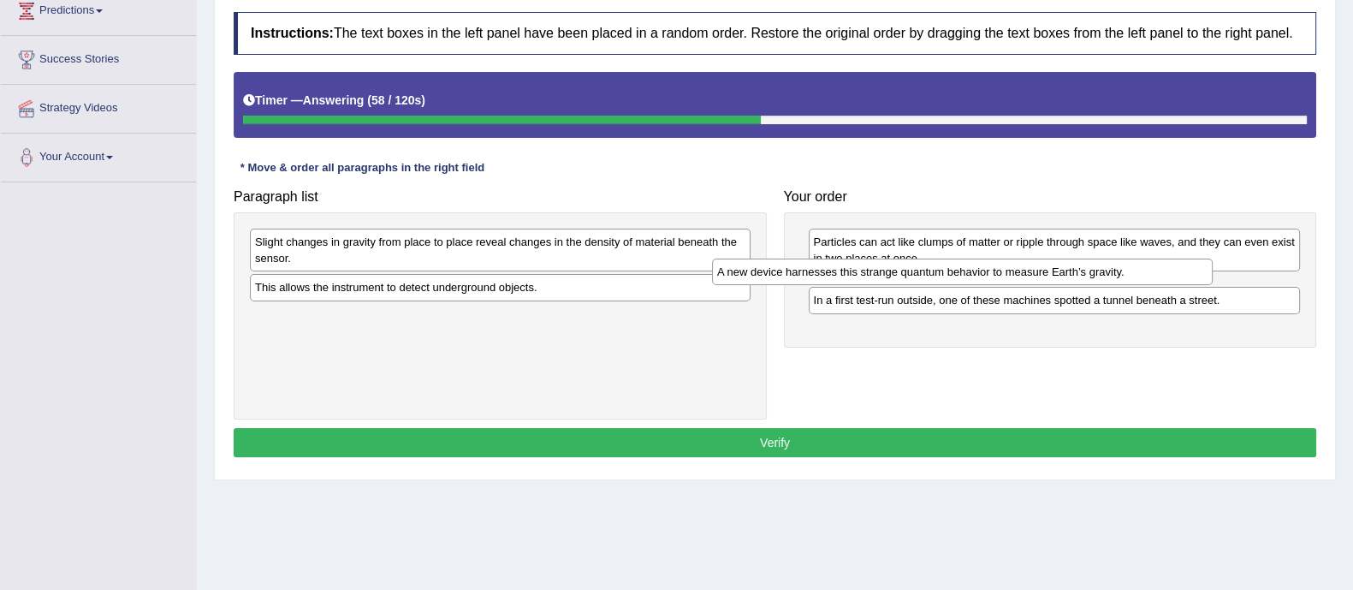
drag, startPoint x: 676, startPoint y: 250, endPoint x: 1147, endPoint y: 287, distance: 472.2
click at [1147, 285] on div "A new device harnesses this strange quantum behavior to measure Earth’s gravity." at bounding box center [962, 271] width 501 height 27
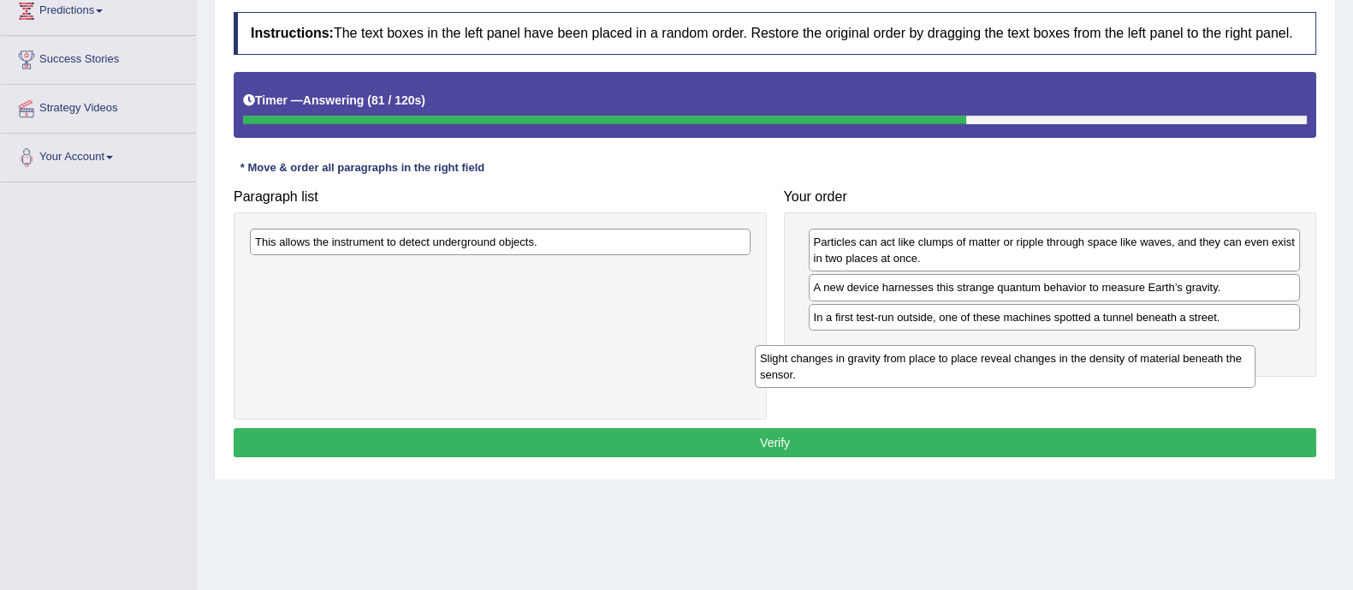
drag, startPoint x: 573, startPoint y: 258, endPoint x: 1078, endPoint y: 374, distance: 518.2
click at [1078, 374] on div "Slight changes in gravity from place to place reveal changes in the density of …" at bounding box center [1005, 366] width 501 height 43
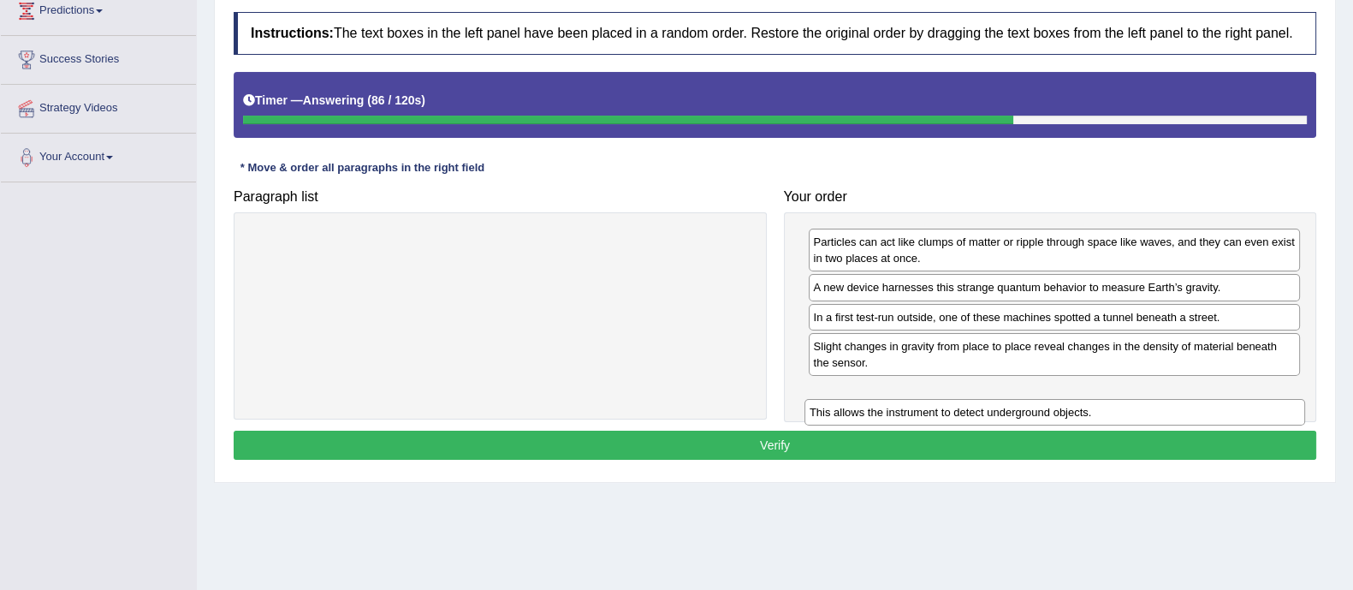
drag, startPoint x: 614, startPoint y: 250, endPoint x: 1181, endPoint y: 407, distance: 588.7
click at [1181, 407] on div "This allows the instrument to detect underground objects." at bounding box center [1055, 412] width 501 height 27
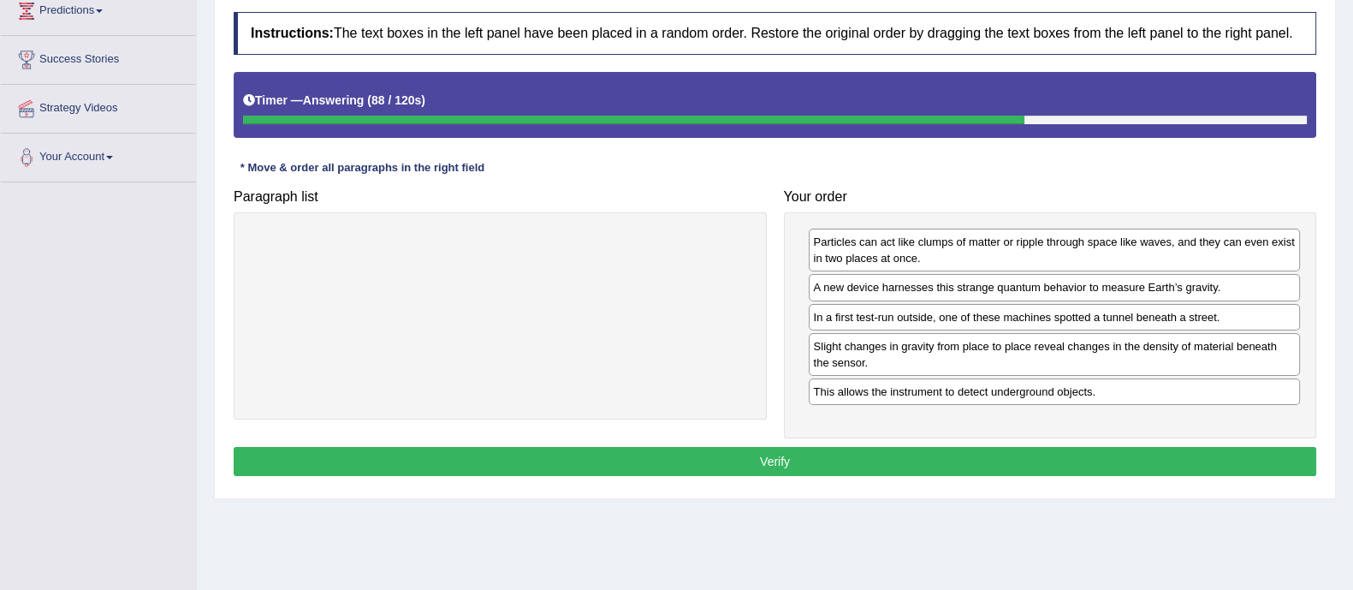
click at [1036, 455] on button "Verify" at bounding box center [775, 461] width 1083 height 29
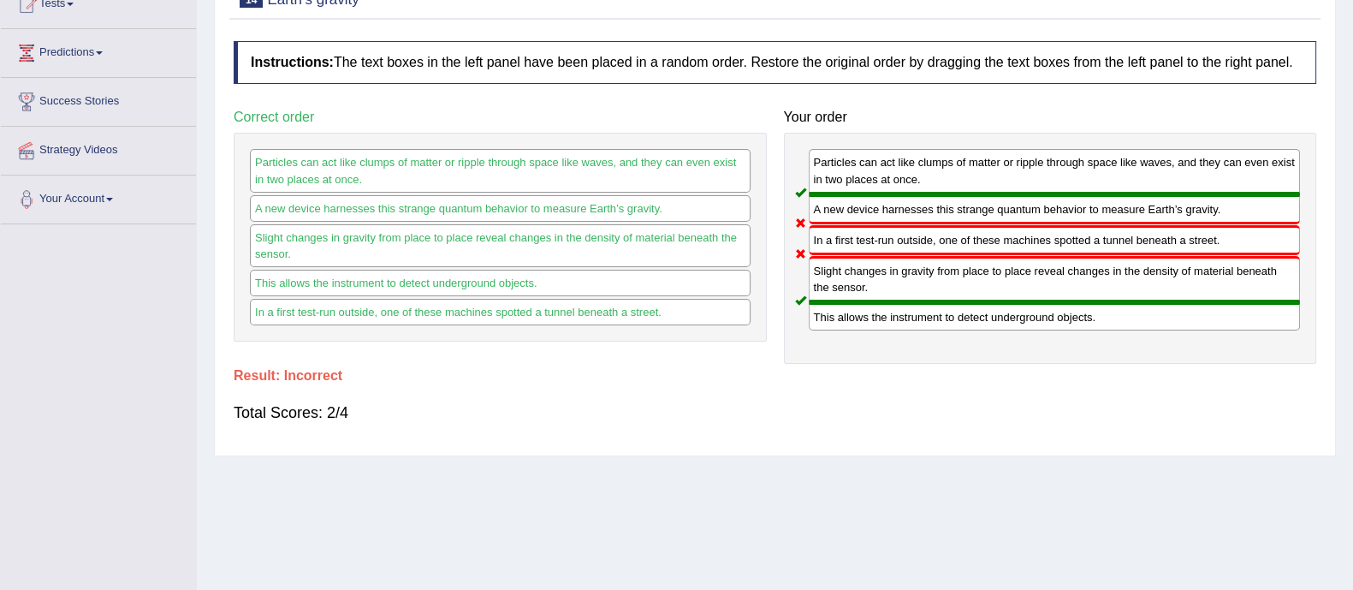
scroll to position [215, 0]
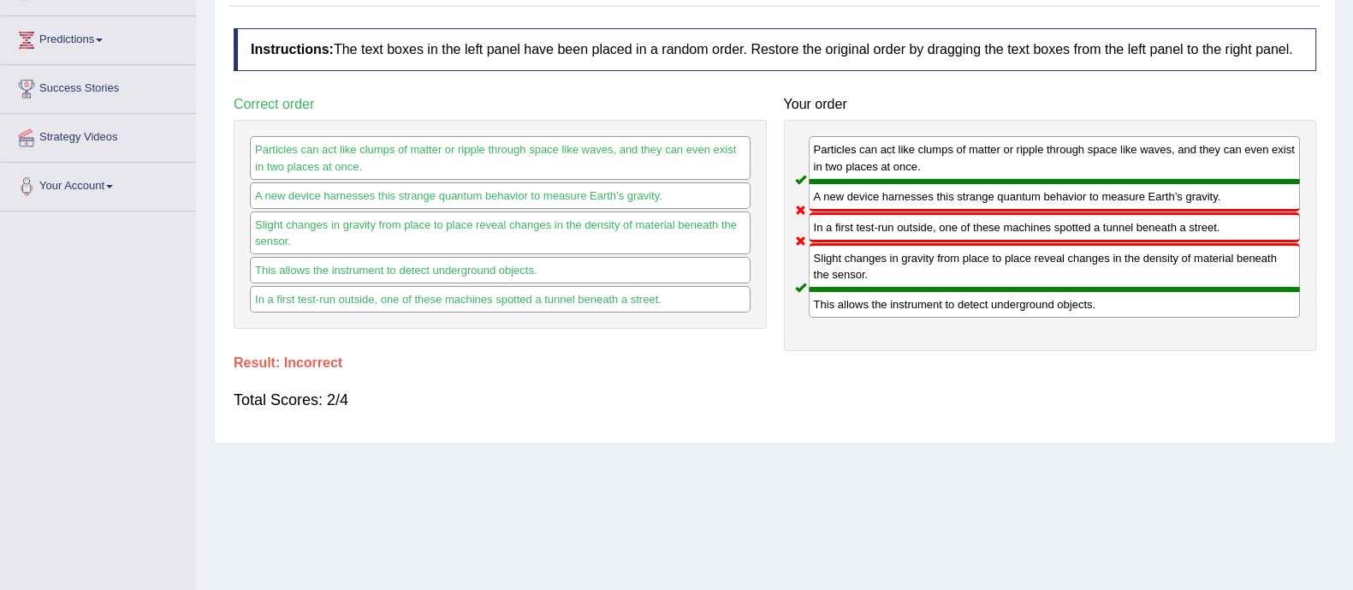
click at [1009, 436] on div "Practice Reading: Re-order Paragraphs 14 Earth’s gravity Instructions: The text…" at bounding box center [775, 191] width 1122 height 506
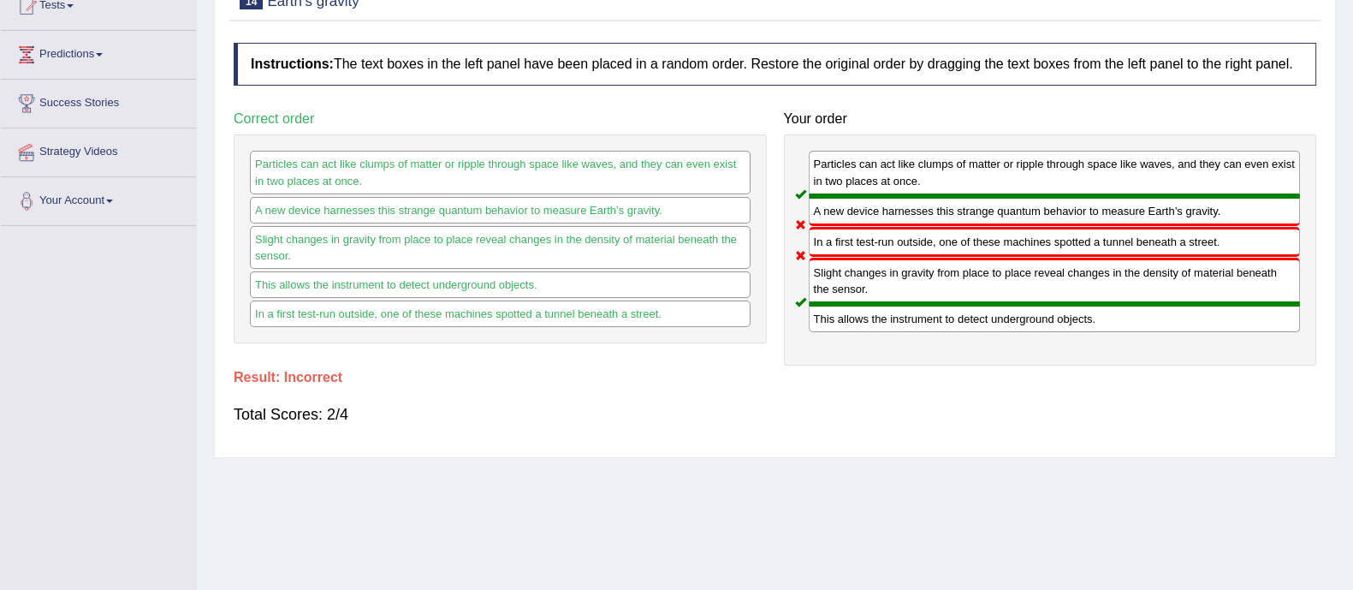
scroll to position [0, 0]
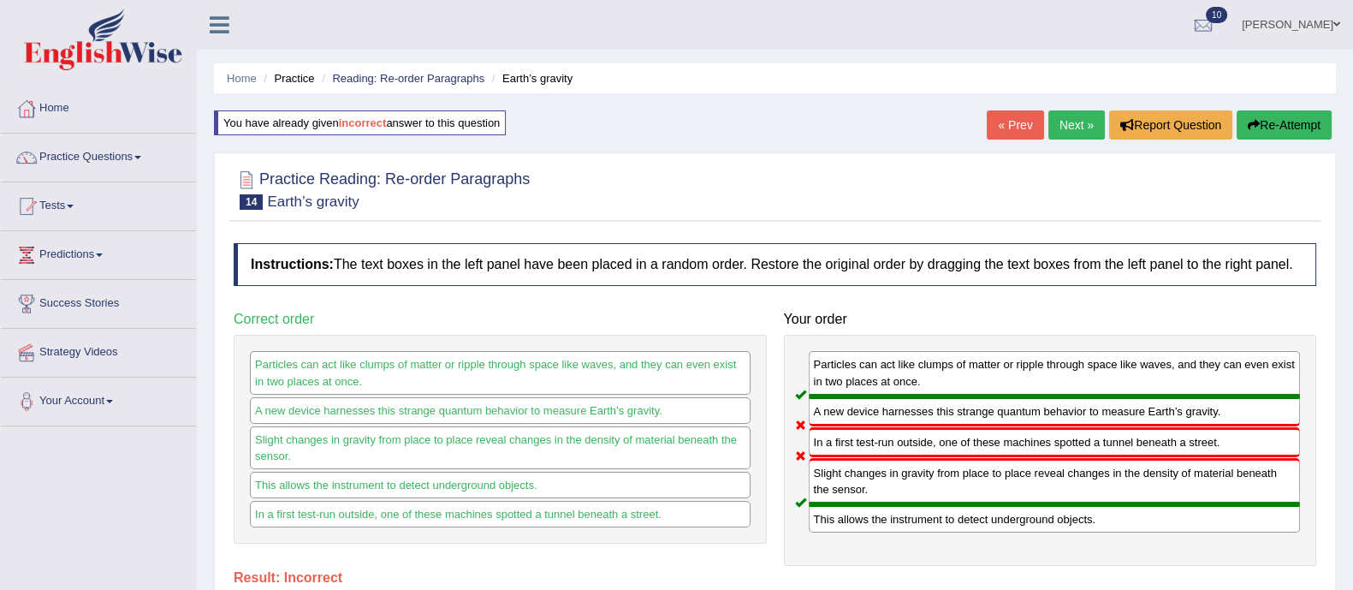
click at [1068, 126] on link "Next »" at bounding box center [1077, 124] width 56 height 29
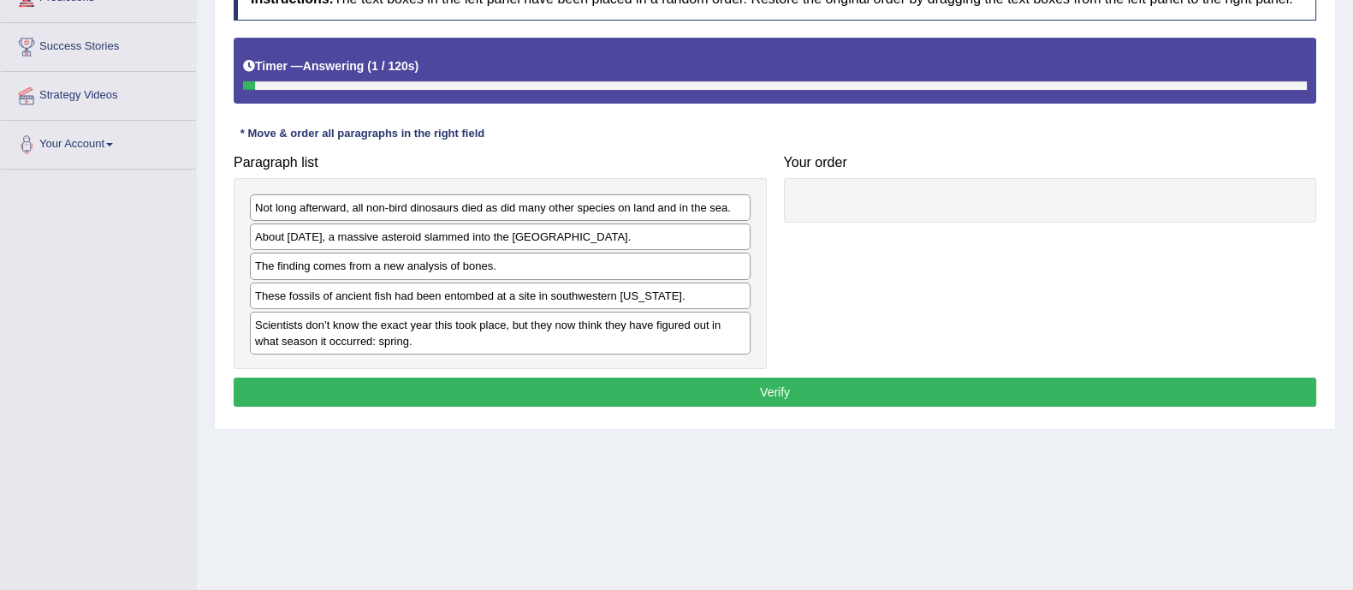
scroll to position [265, 0]
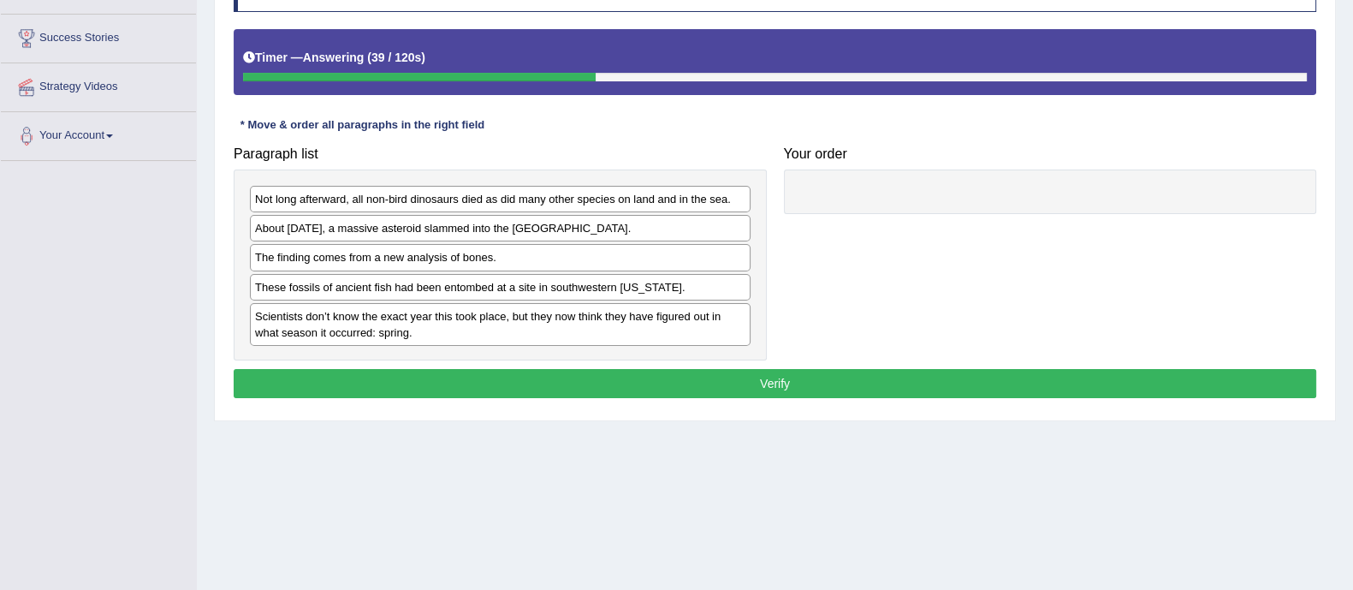
click at [556, 245] on div "The finding comes from a new analysis of bones." at bounding box center [500, 257] width 501 height 27
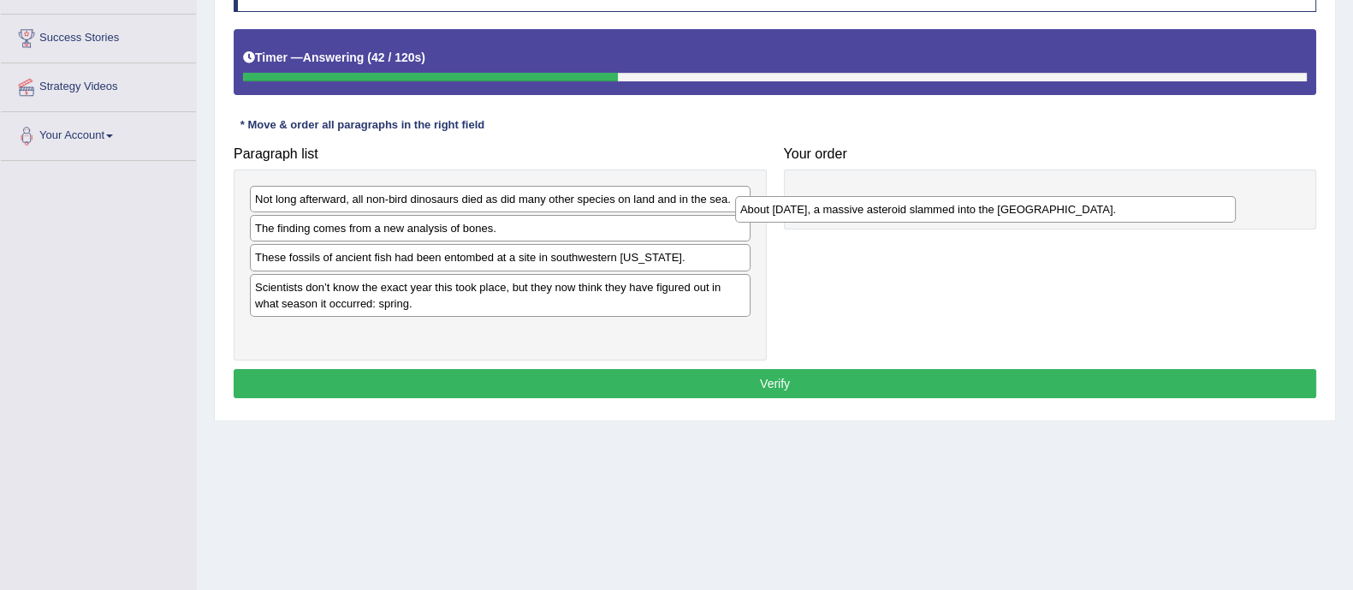
drag, startPoint x: 587, startPoint y: 229, endPoint x: 1072, endPoint y: 210, distance: 485.7
click at [1072, 210] on div "About [DATE], a massive asteroid slammed into the [GEOGRAPHIC_DATA]." at bounding box center [985, 209] width 501 height 27
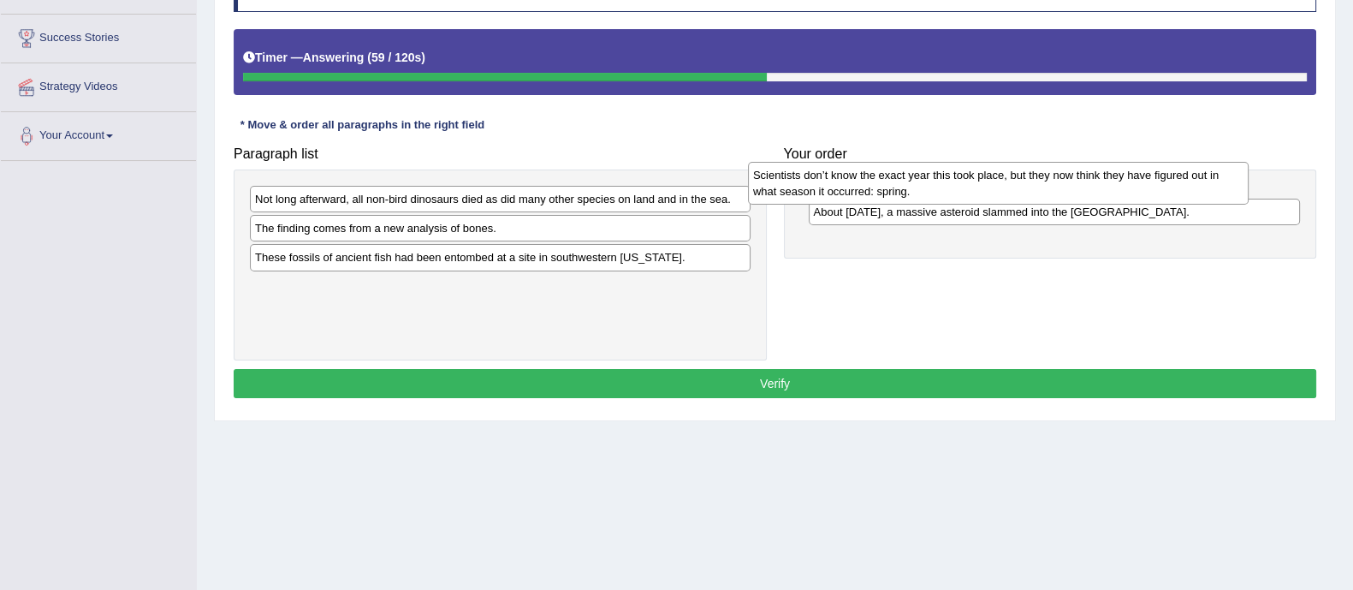
drag, startPoint x: 611, startPoint y: 303, endPoint x: 1109, endPoint y: 192, distance: 510.4
click at [1109, 192] on div "Scientists don’t know the exact year this took place, but they now think they h…" at bounding box center [998, 183] width 501 height 43
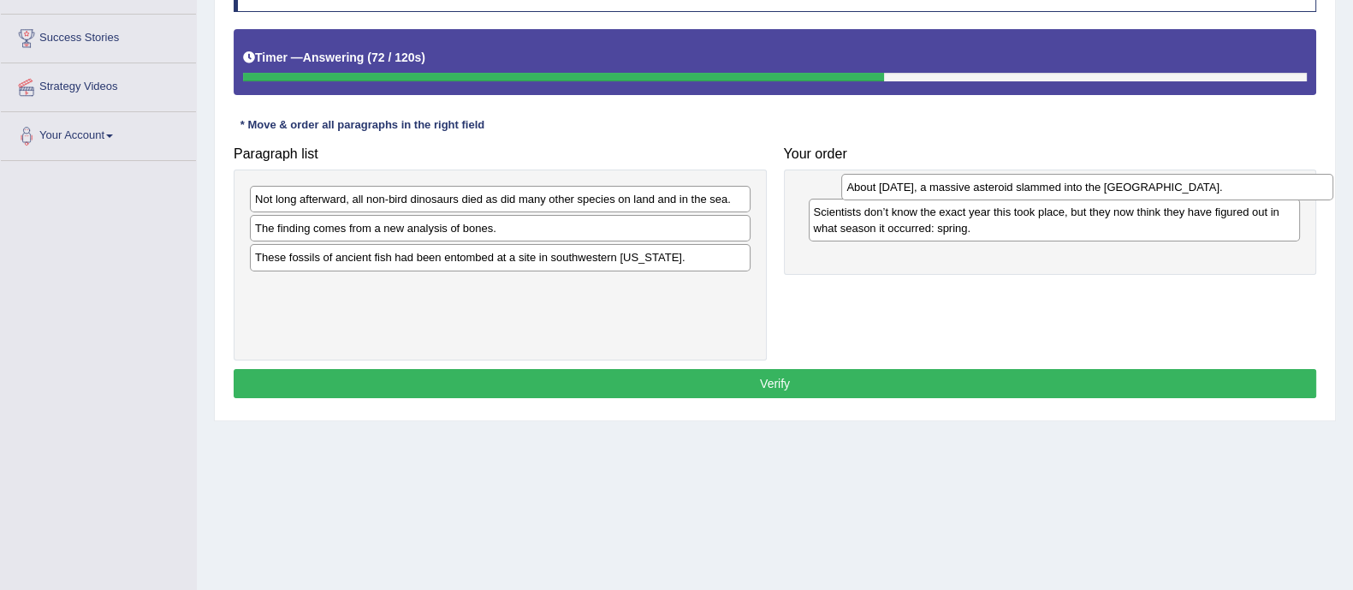
drag, startPoint x: 888, startPoint y: 247, endPoint x: 918, endPoint y: 187, distance: 66.6
click at [918, 187] on div "About [DATE], a massive asteroid slammed into the [GEOGRAPHIC_DATA]." at bounding box center [1087, 187] width 492 height 27
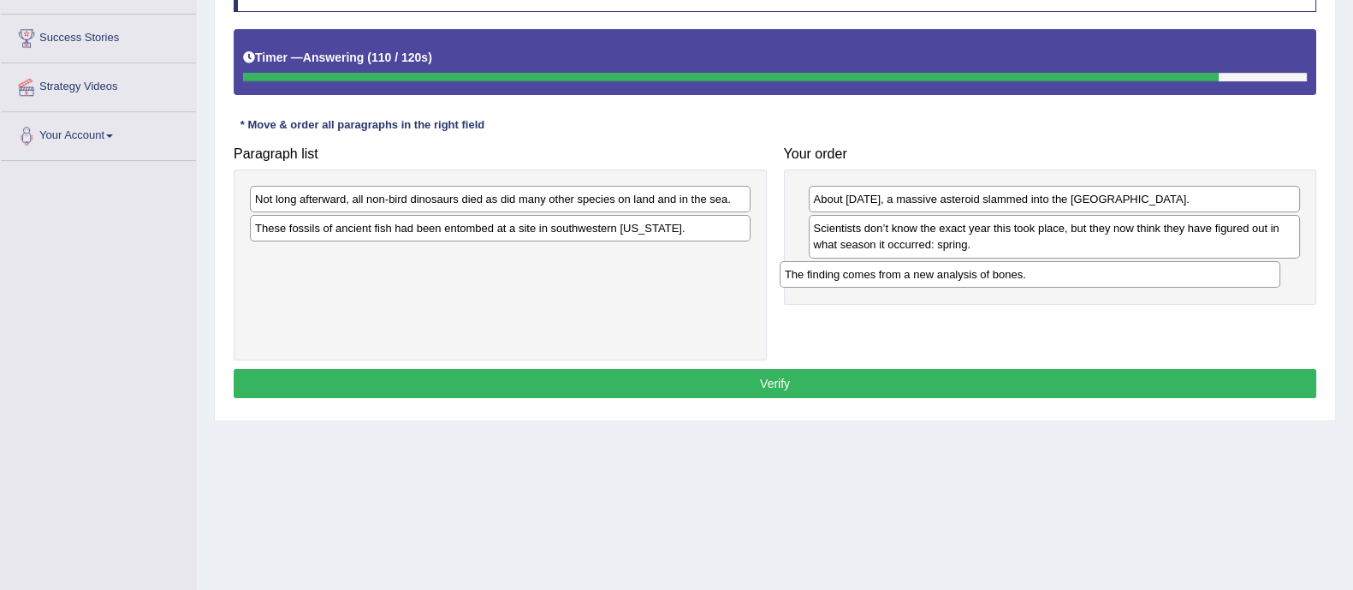
drag, startPoint x: 535, startPoint y: 229, endPoint x: 1065, endPoint y: 275, distance: 531.8
click at [1065, 275] on div "The finding comes from a new analysis of bones." at bounding box center [1030, 274] width 501 height 27
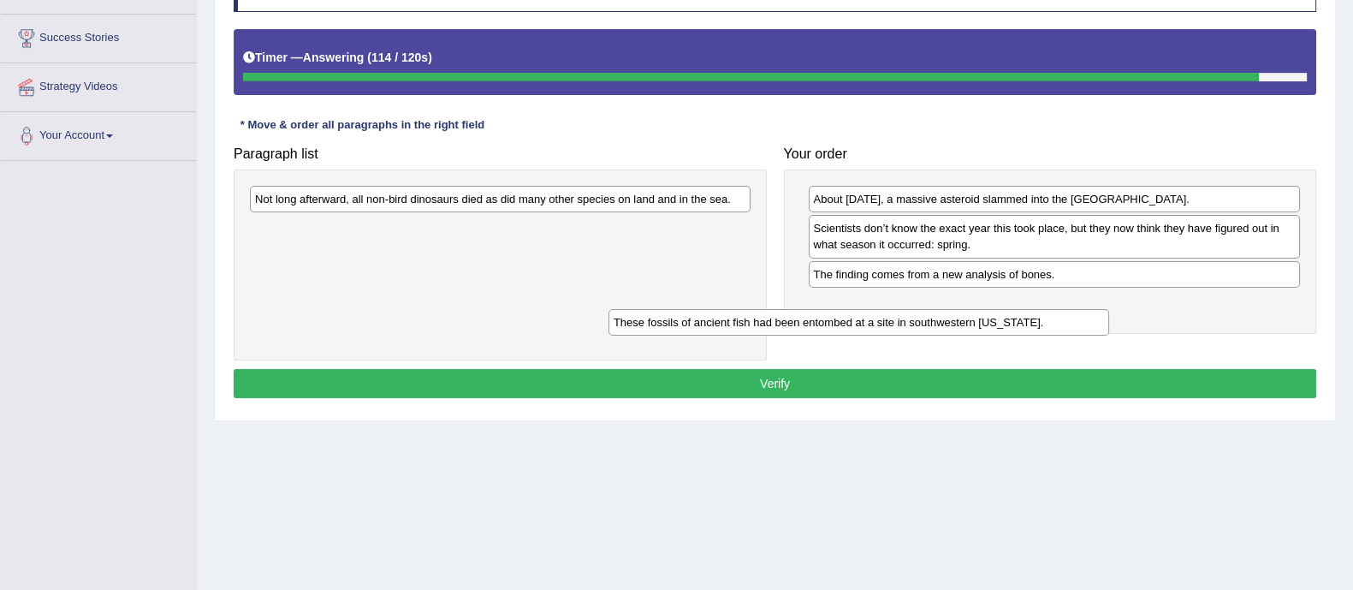
drag, startPoint x: 539, startPoint y: 213, endPoint x: 898, endPoint y: 307, distance: 370.8
click at [898, 309] on div "These fossils of ancient fish had been entombed at a site in southwestern [US_S…" at bounding box center [859, 322] width 501 height 27
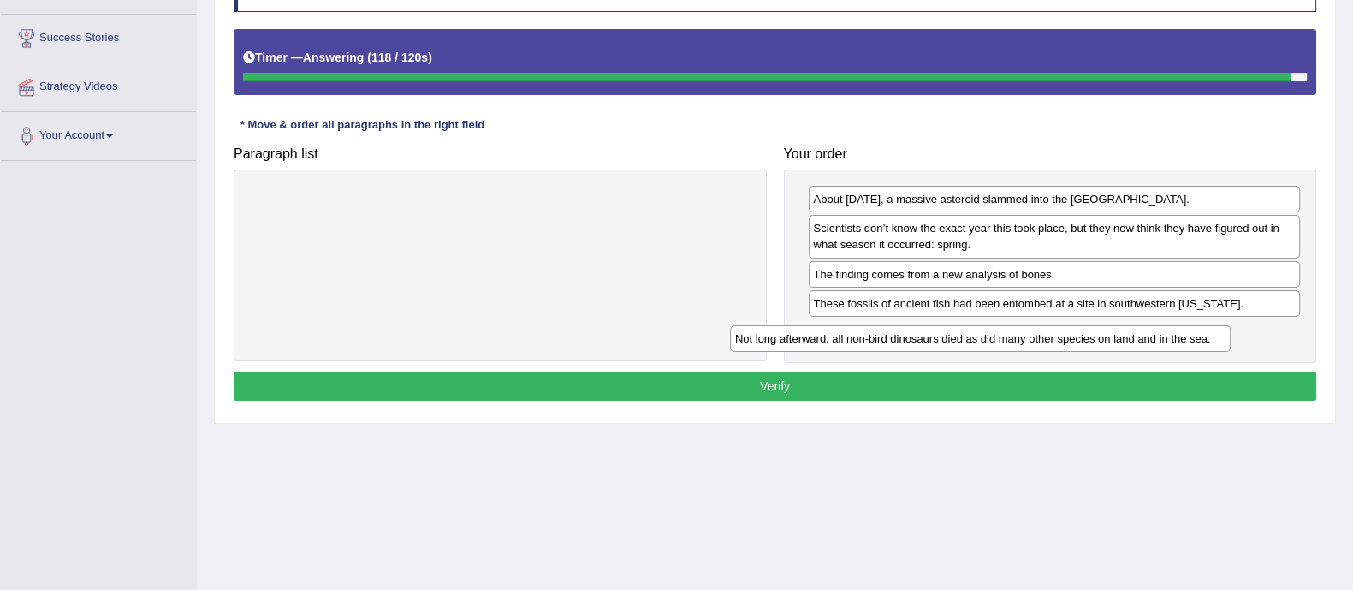
drag, startPoint x: 501, startPoint y: 207, endPoint x: 981, endPoint y: 346, distance: 499.8
click at [981, 346] on div "Not long afterward, all non-bird dinosaurs died as did many other species on la…" at bounding box center [980, 338] width 501 height 27
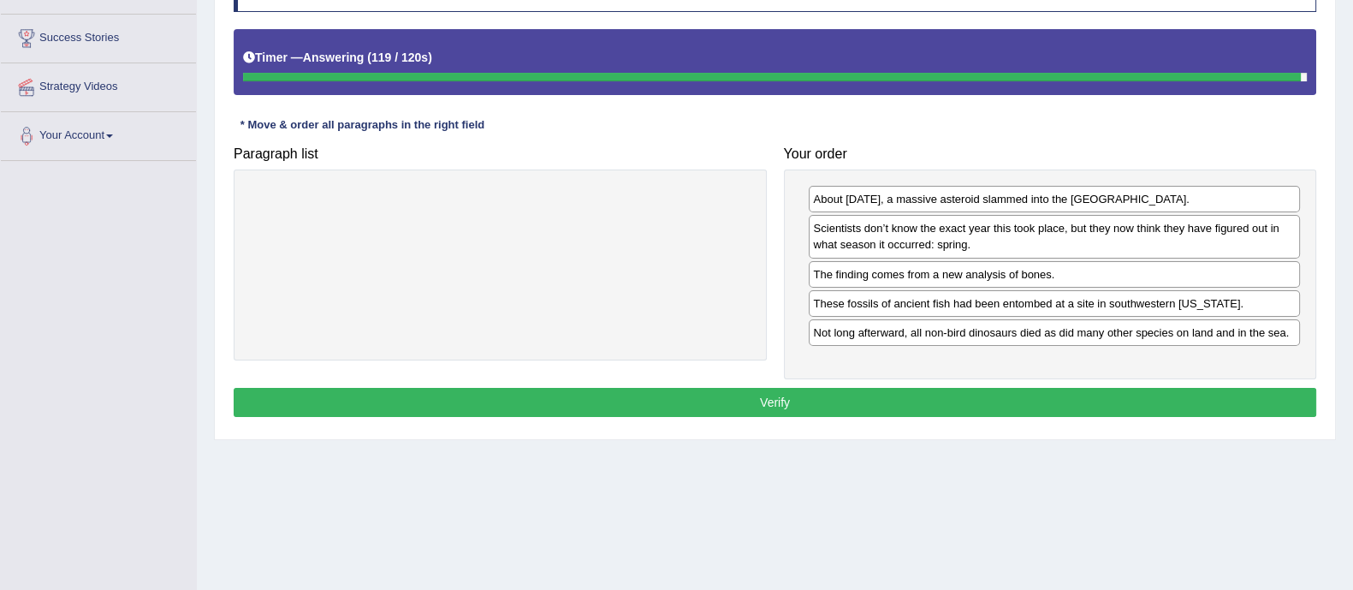
click at [924, 403] on button "Verify" at bounding box center [775, 402] width 1083 height 29
